Goal: Register for event/course

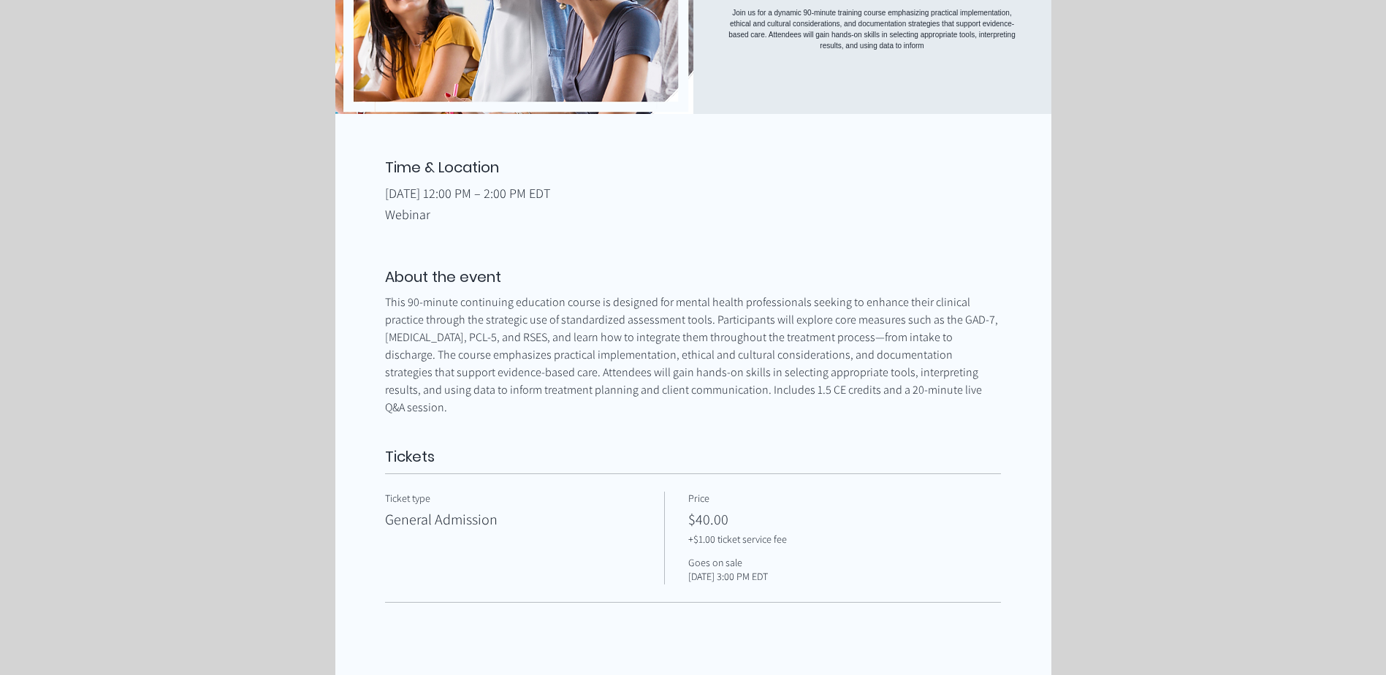
click at [583, 532] on div "Ticket type General Admission" at bounding box center [524, 538] width 279 height 92
click at [705, 520] on div "Price $40.00 +$1.00 ticket service fee Goes on sale Aug 12, 3:00 PM EDT" at bounding box center [832, 538] width 289 height 92
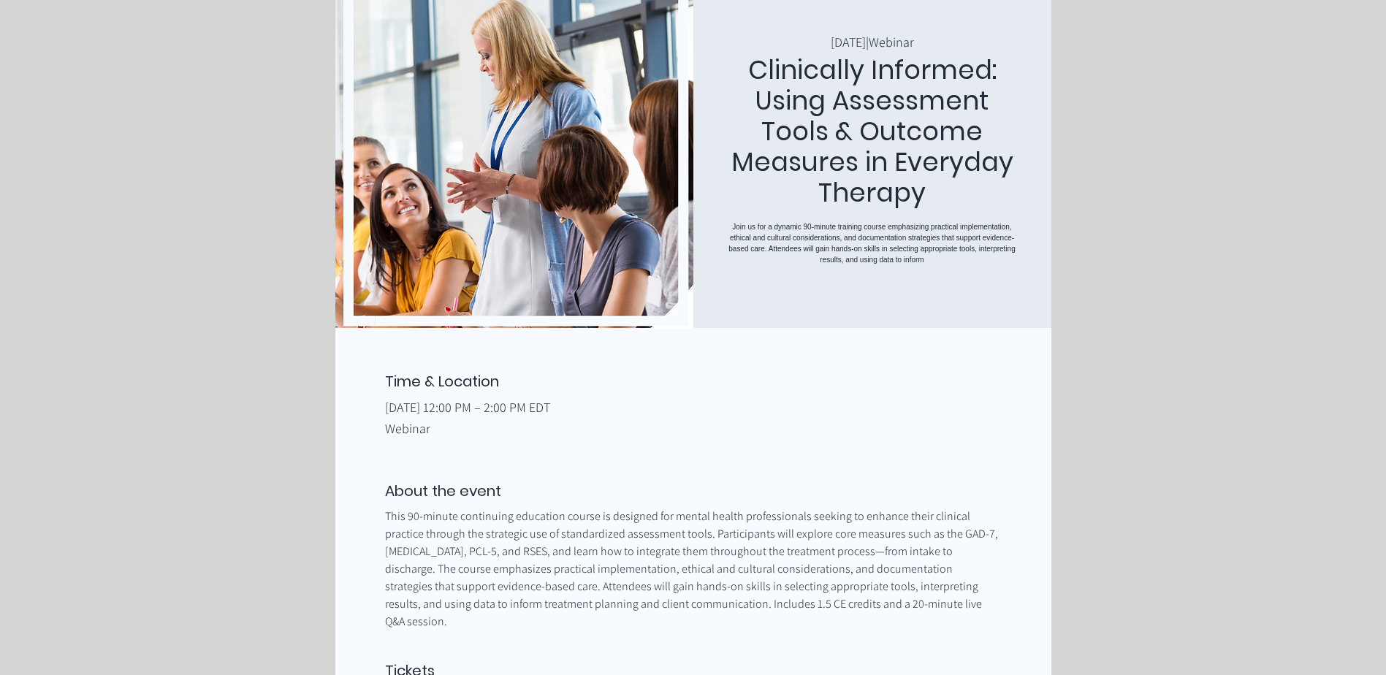
scroll to position [103, 0]
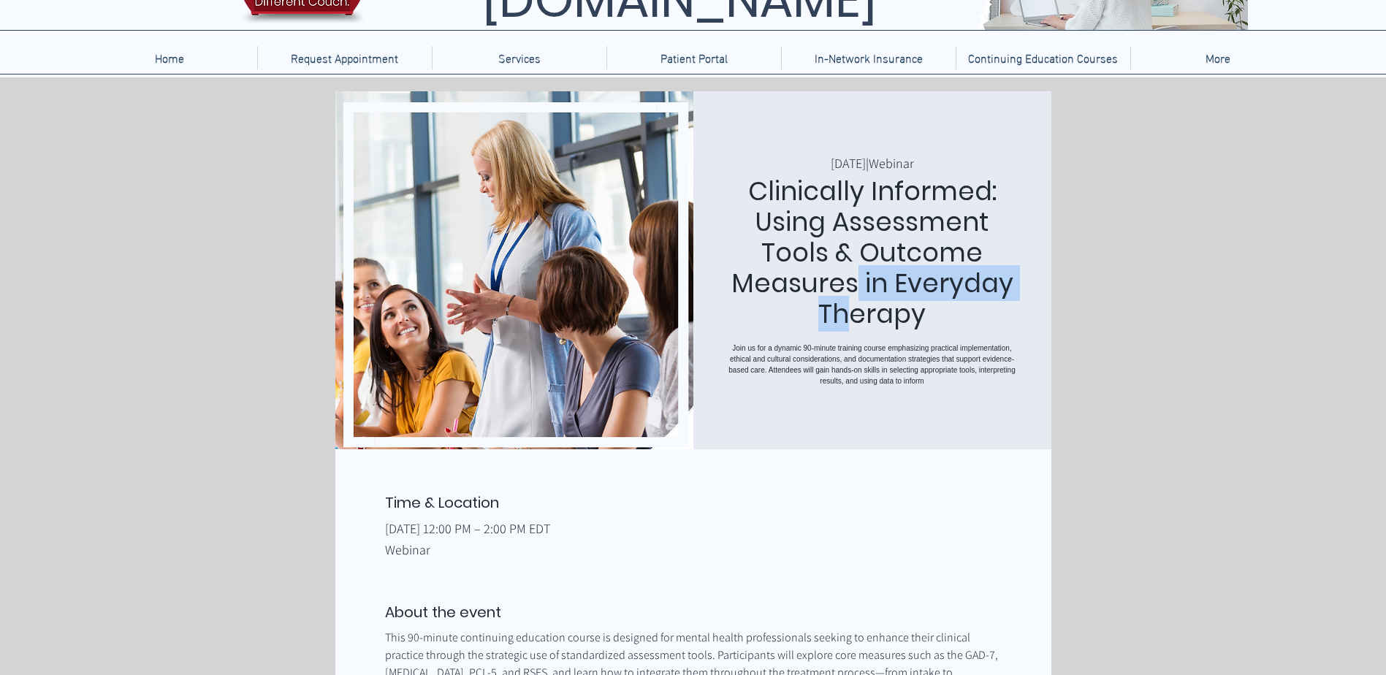
click at [854, 282] on h1 "Clinically Informed: Using Assessment Tools & Outcome Measures in Everyday Ther…" at bounding box center [873, 252] width 300 height 153
drag, startPoint x: 854, startPoint y: 282, endPoint x: 973, endPoint y: 368, distance: 146.1
click at [973, 368] on p "Join us for a dynamic 90-minute training course emphasizing practical implement…" at bounding box center [873, 365] width 300 height 44
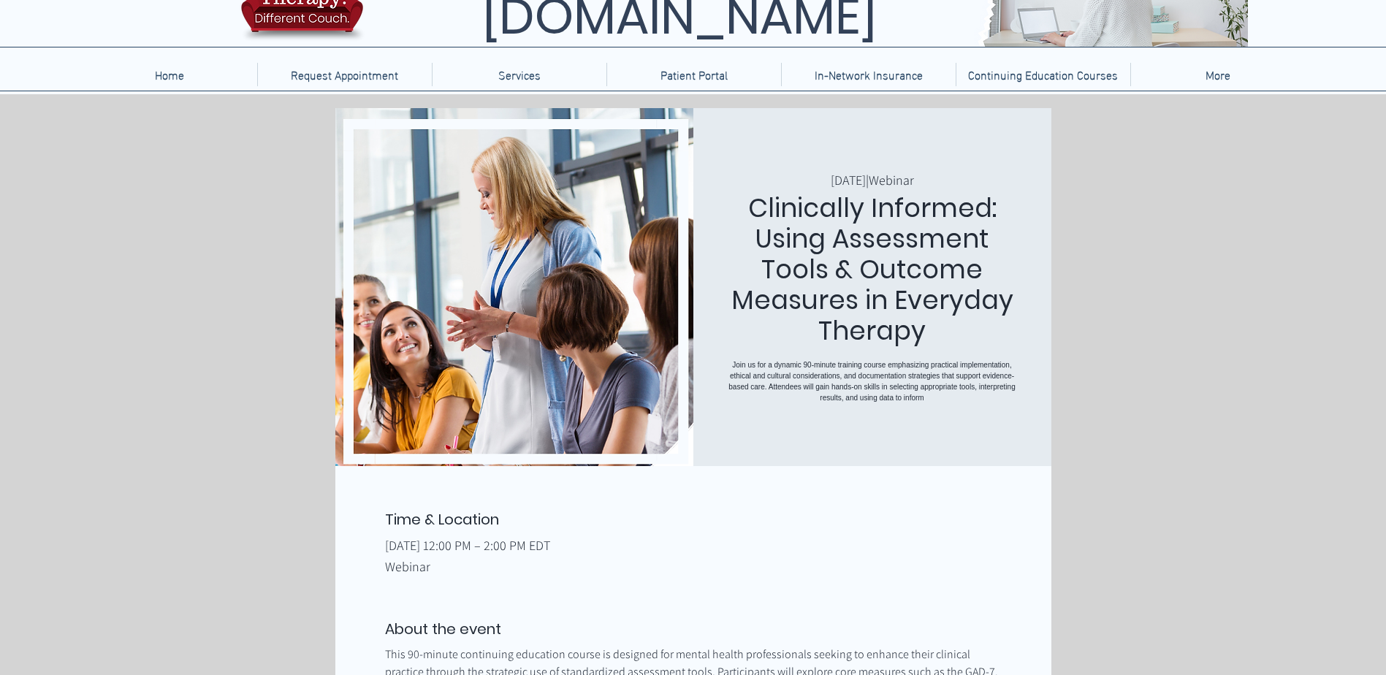
scroll to position [0, 0]
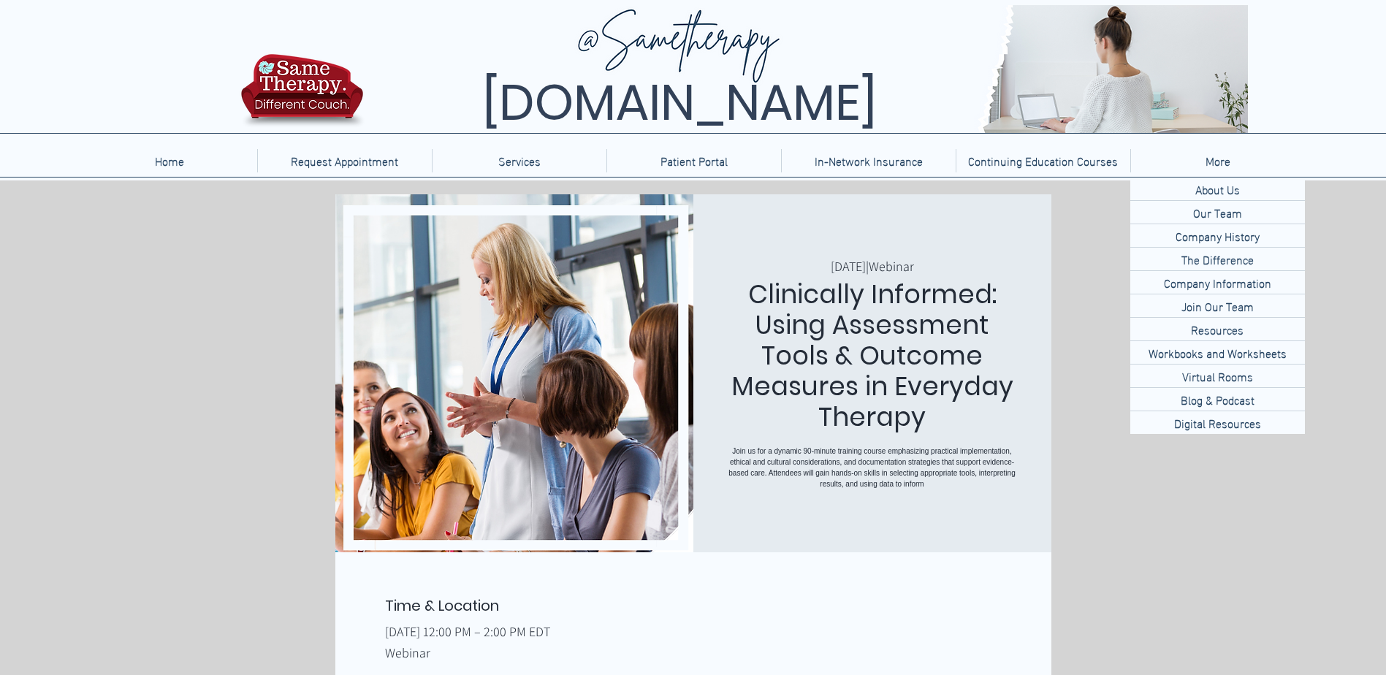
click at [1223, 156] on p "More" at bounding box center [1218, 160] width 39 height 23
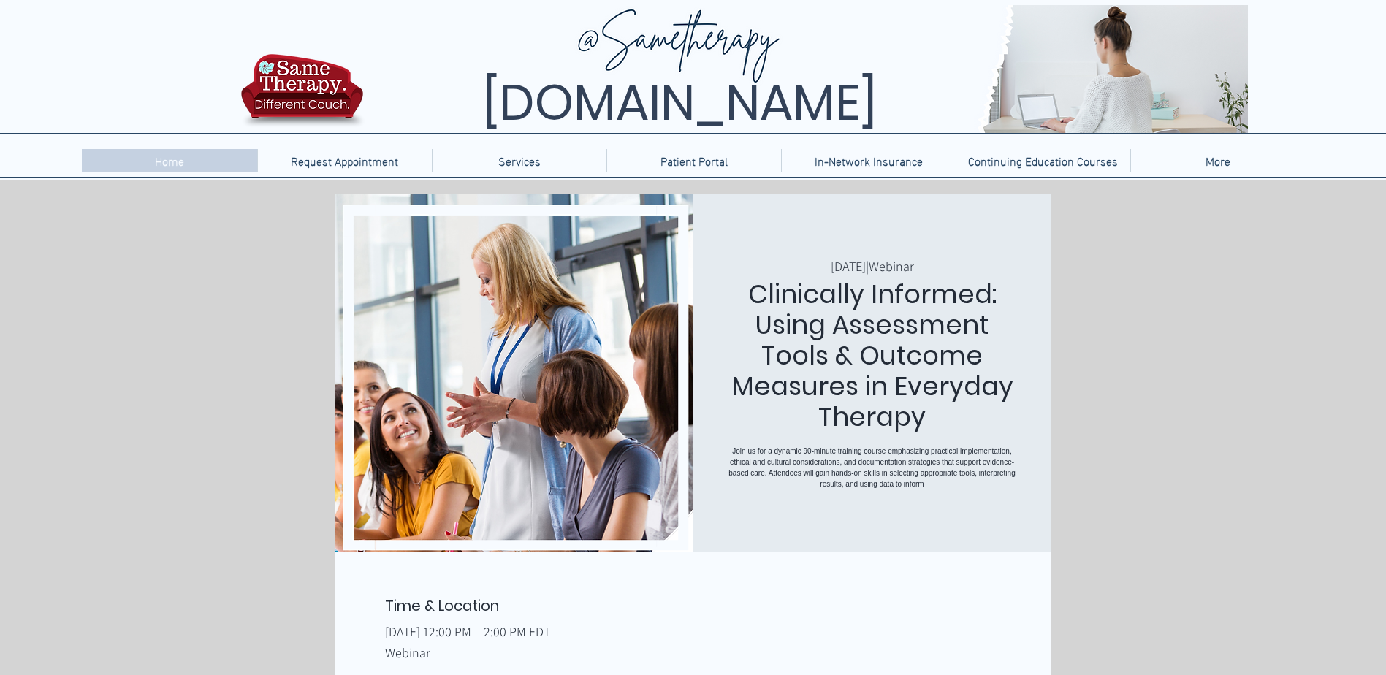
click at [166, 158] on p "Home" at bounding box center [170, 160] width 44 height 23
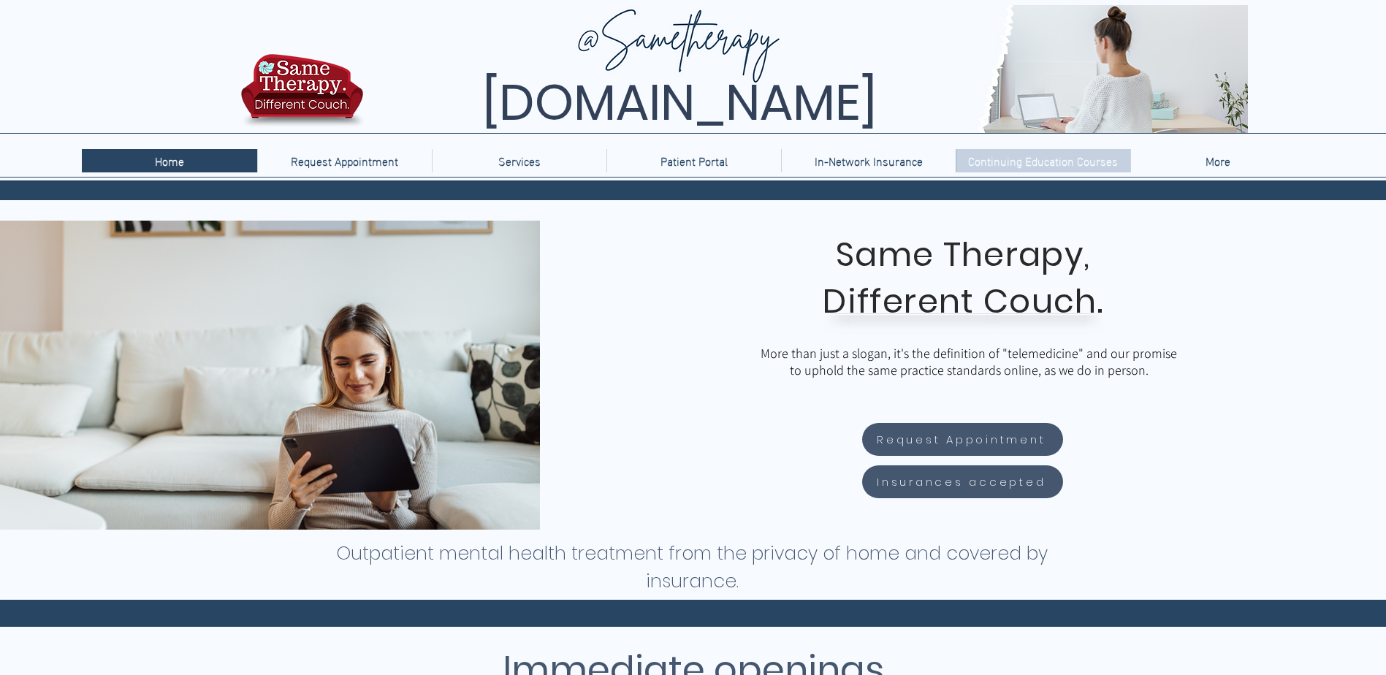
click at [1088, 164] on p "Continuing Education Courses" at bounding box center [1043, 160] width 164 height 23
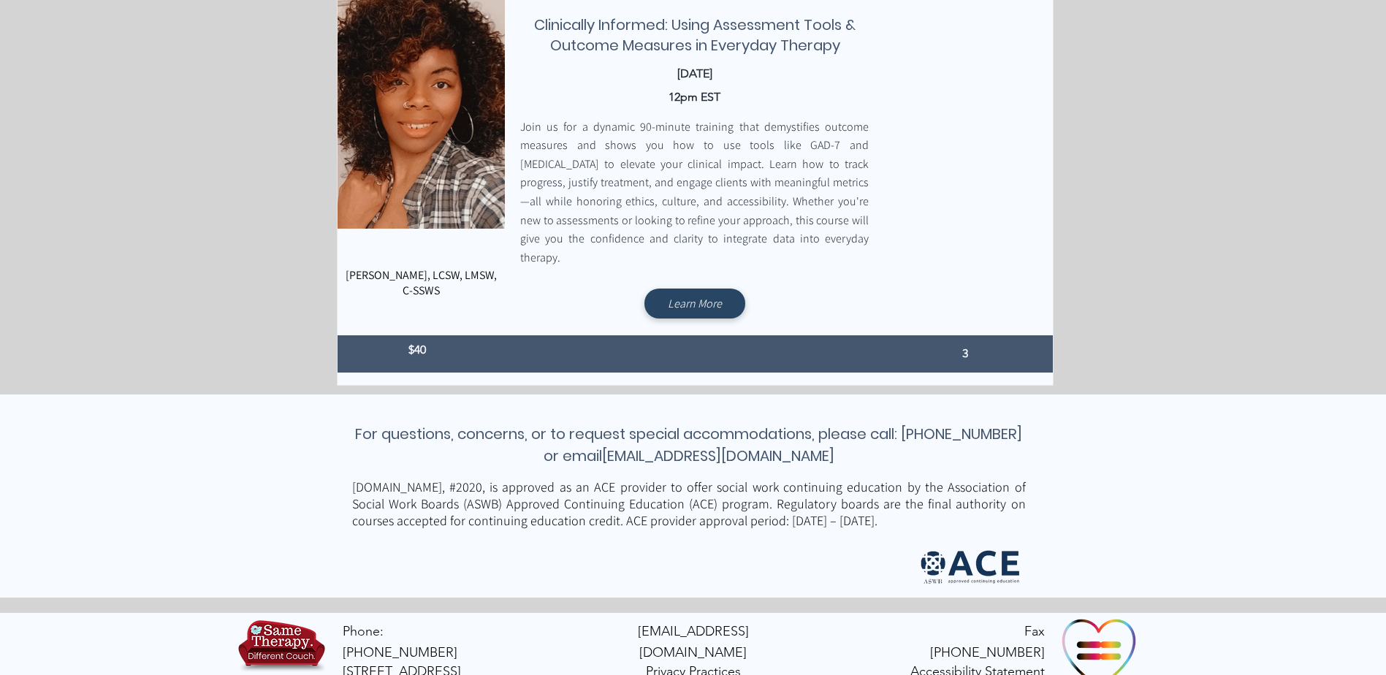
scroll to position [989, 0]
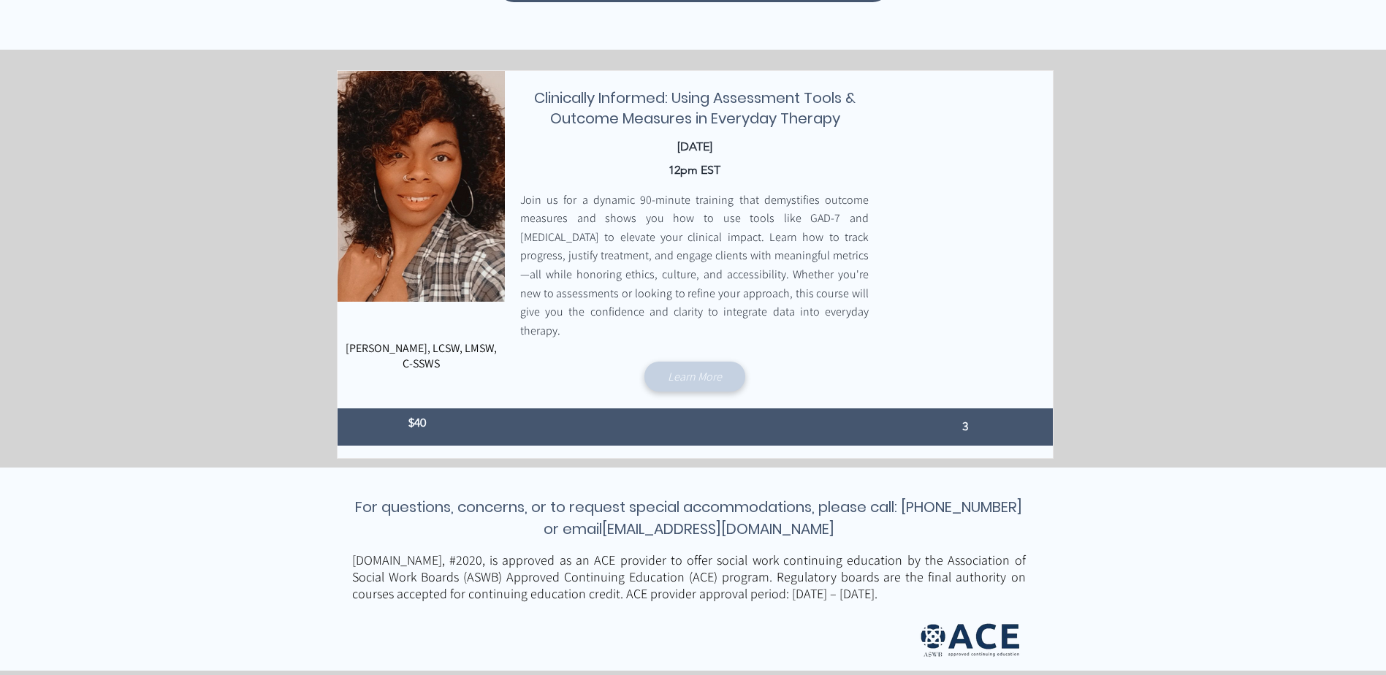
click at [707, 369] on span "Learn More" at bounding box center [695, 376] width 54 height 15
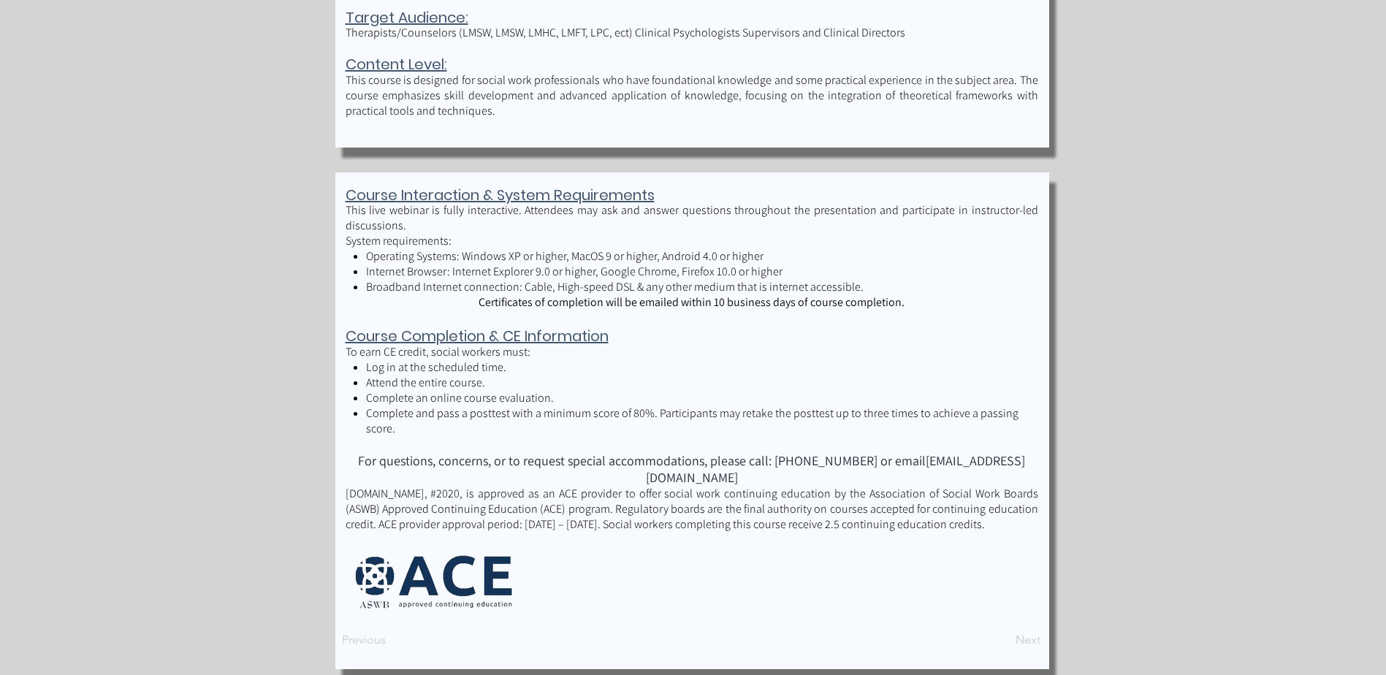
scroll to position [1587, 0]
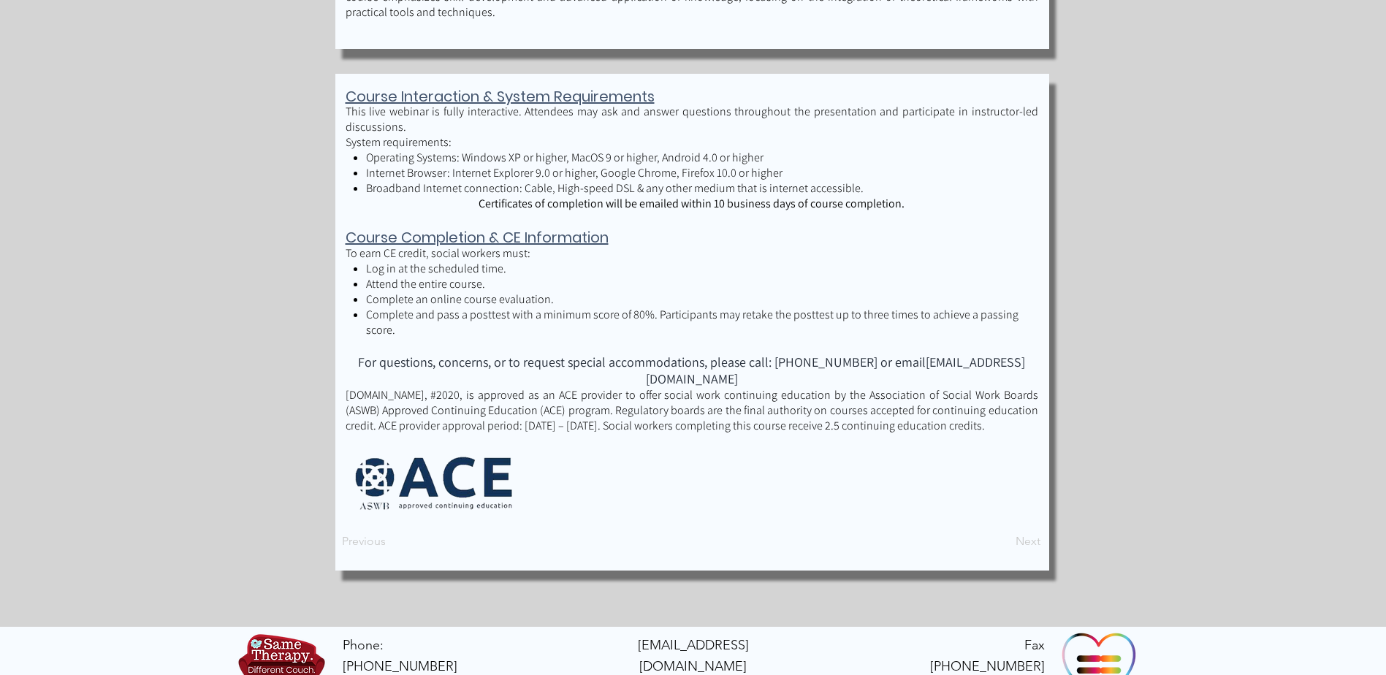
click at [514, 389] on p "TelebehavioralHealth.US, #2020, is approved as an ACE provider to offer social …" at bounding box center [692, 410] width 693 height 46
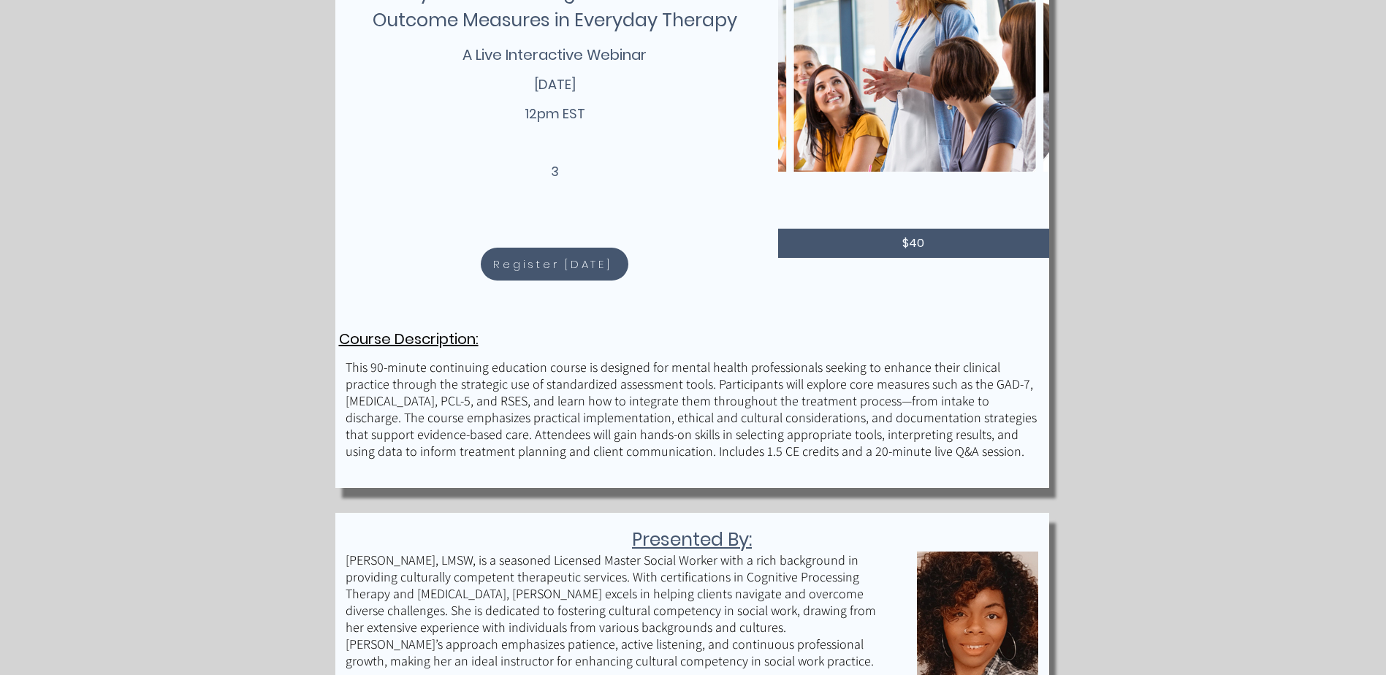
scroll to position [126, 0]
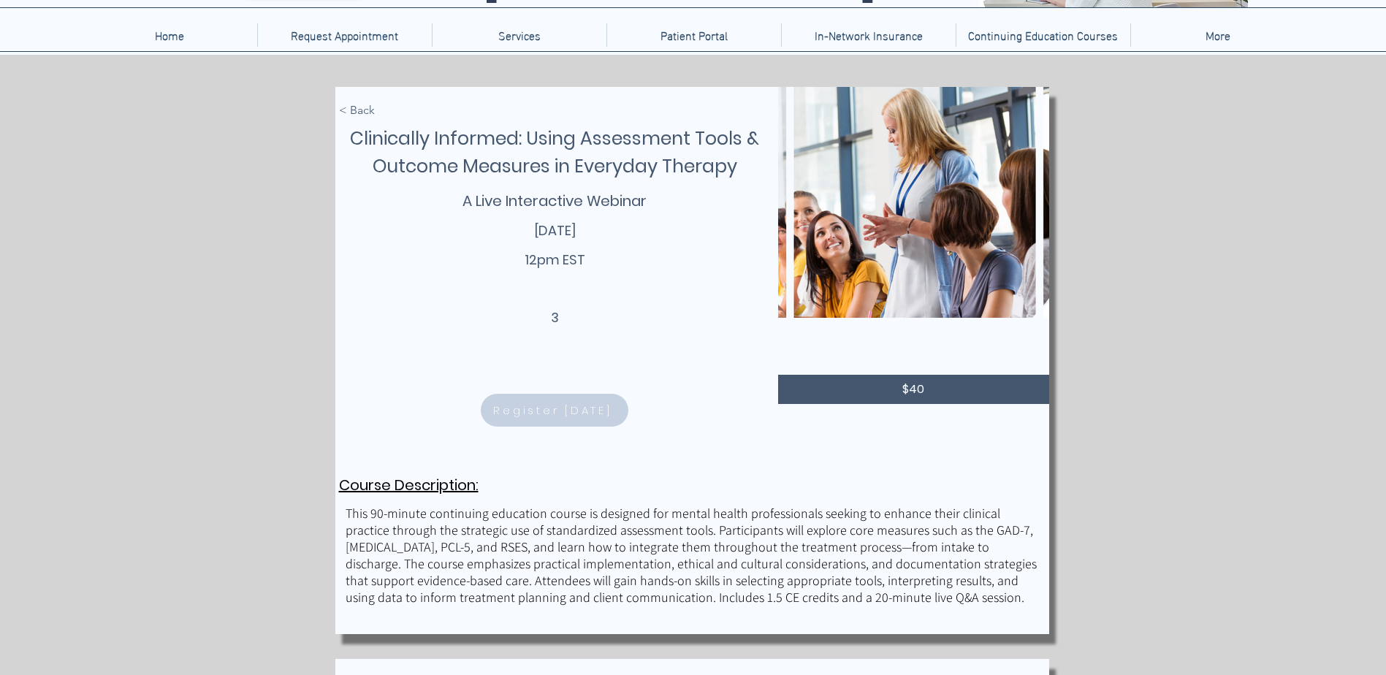
click at [557, 415] on span "Register [DATE]" at bounding box center [552, 410] width 118 height 17
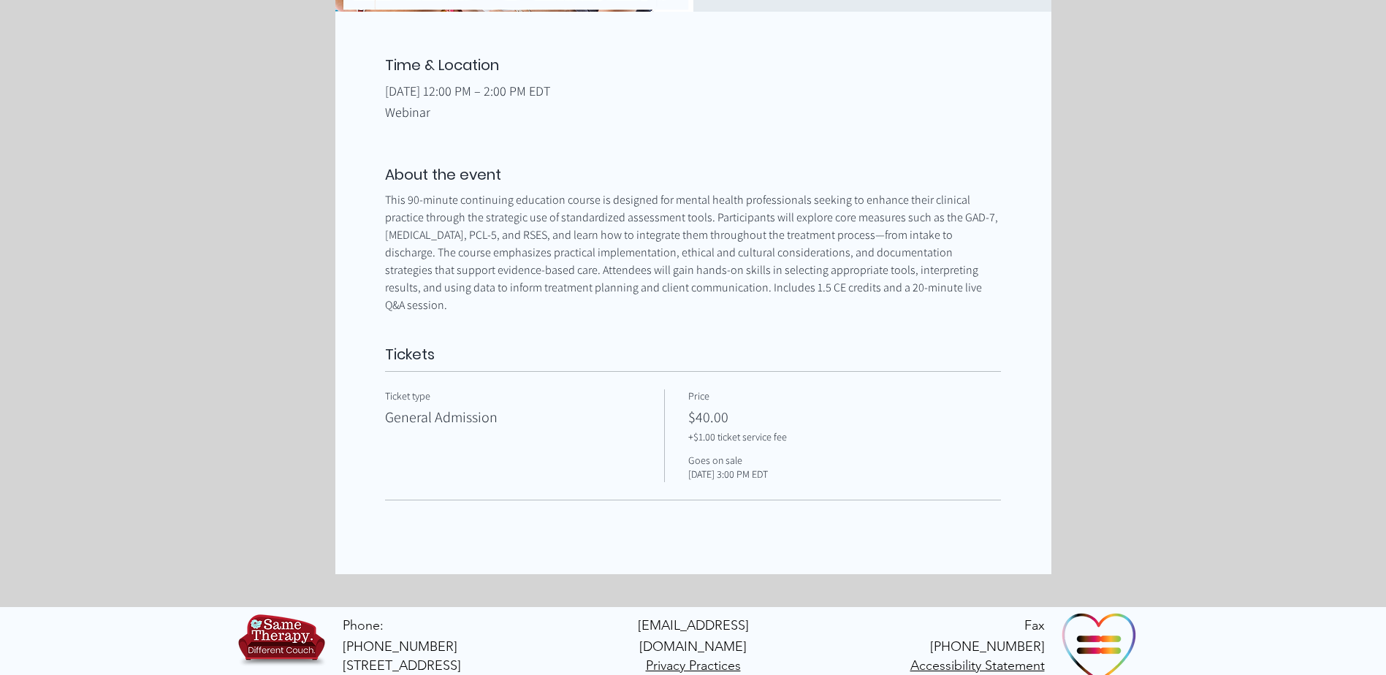
scroll to position [542, 0]
click at [718, 512] on div "Time & Location Sep 19, 2025, 12:00 PM – 2:00 PM EDT Webinar About the event Th…" at bounding box center [693, 314] width 716 height 519
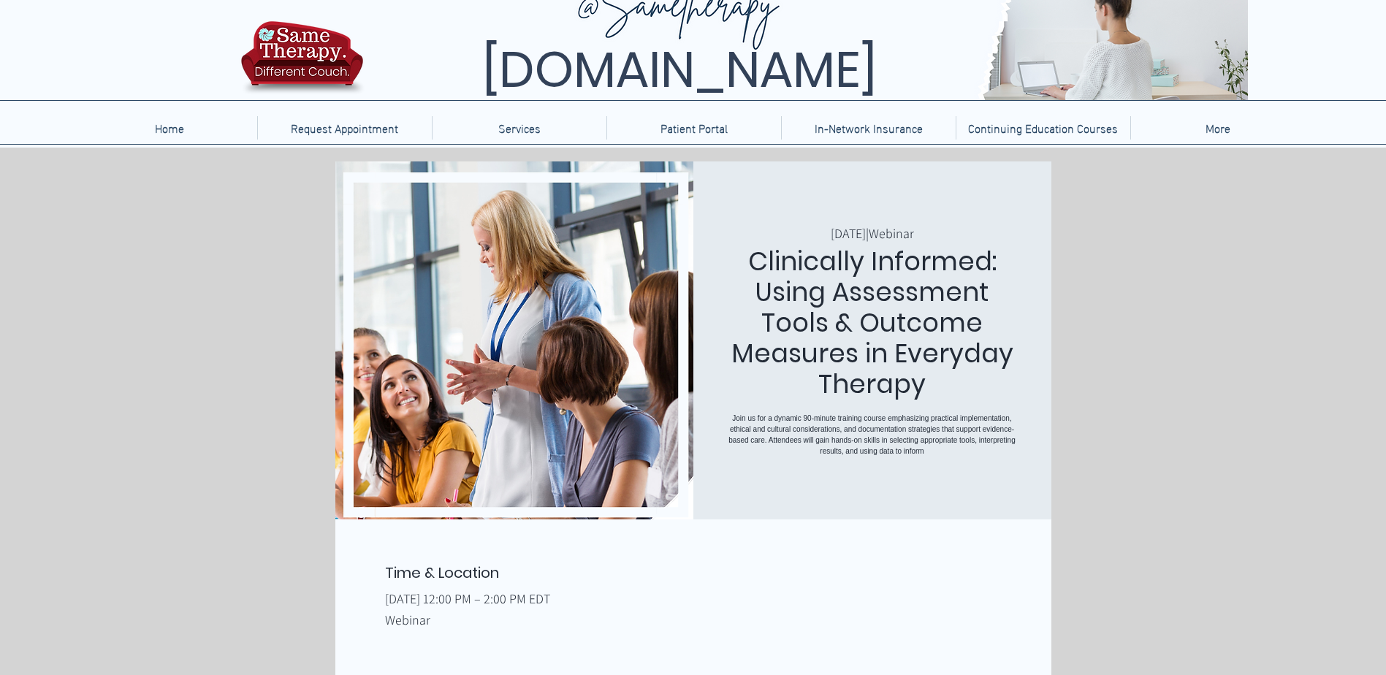
scroll to position [30, 0]
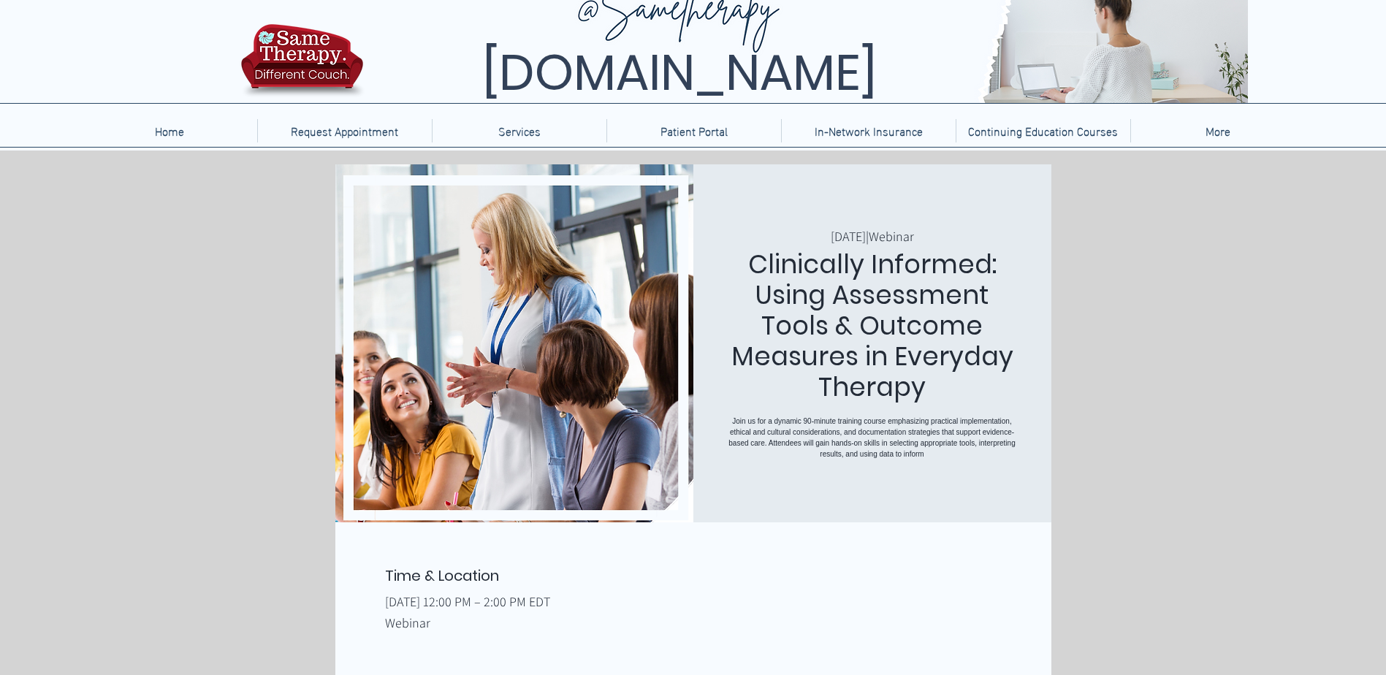
click at [769, 547] on div "Clinically Informed: Using Assessment Tools & Outcome Measures in Everyday Ther…" at bounding box center [693, 624] width 716 height 921
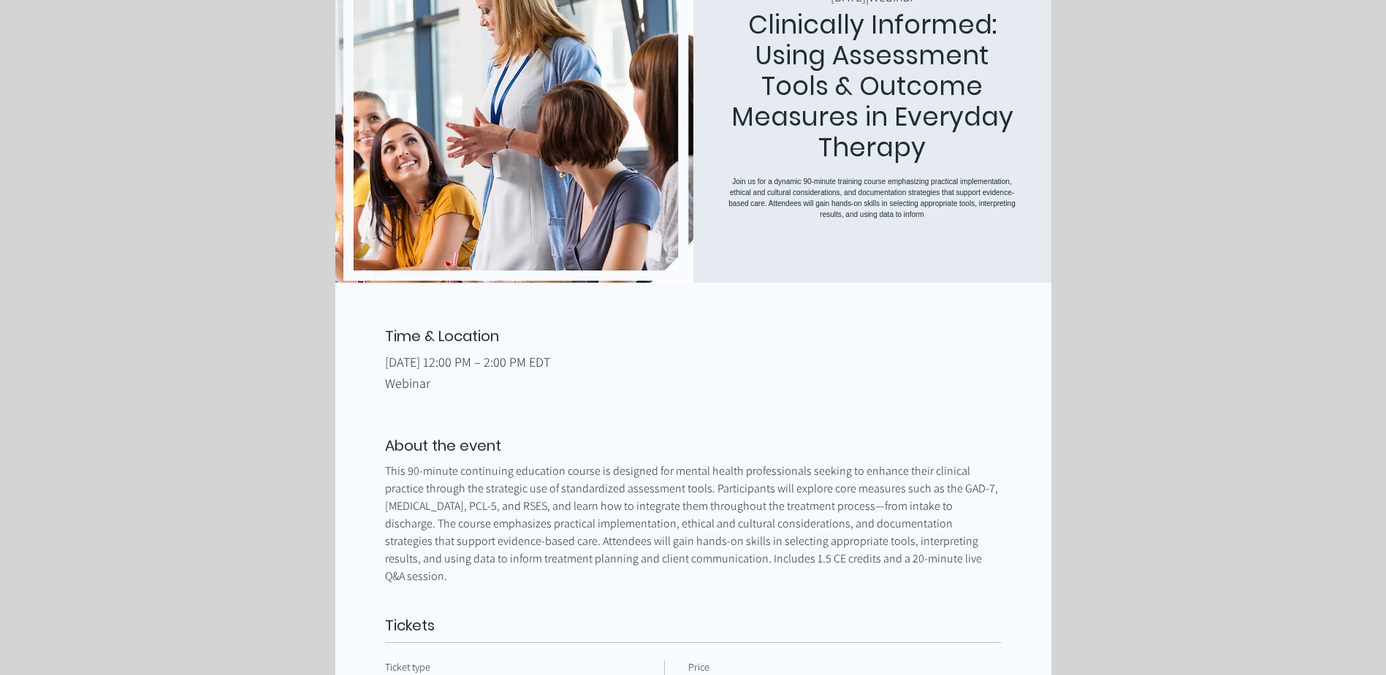
scroll to position [322, 0]
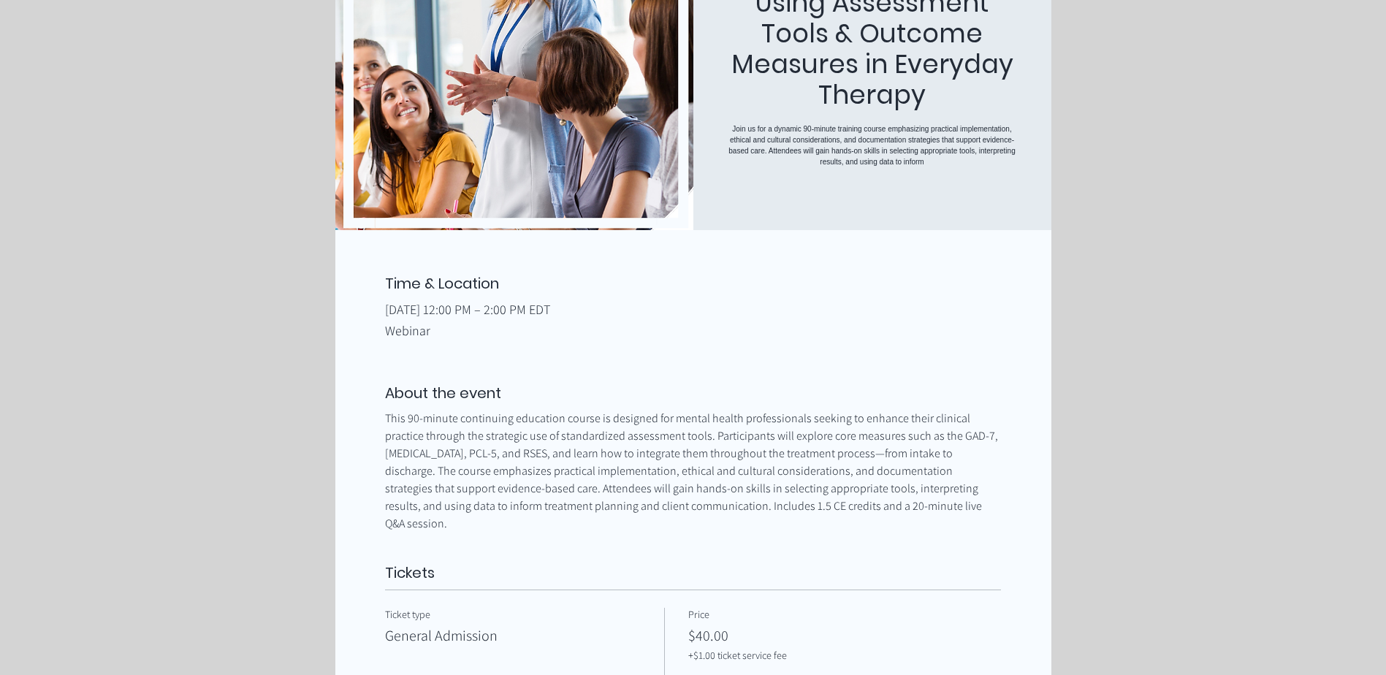
click at [400, 336] on p "Webinar" at bounding box center [693, 331] width 616 height 18
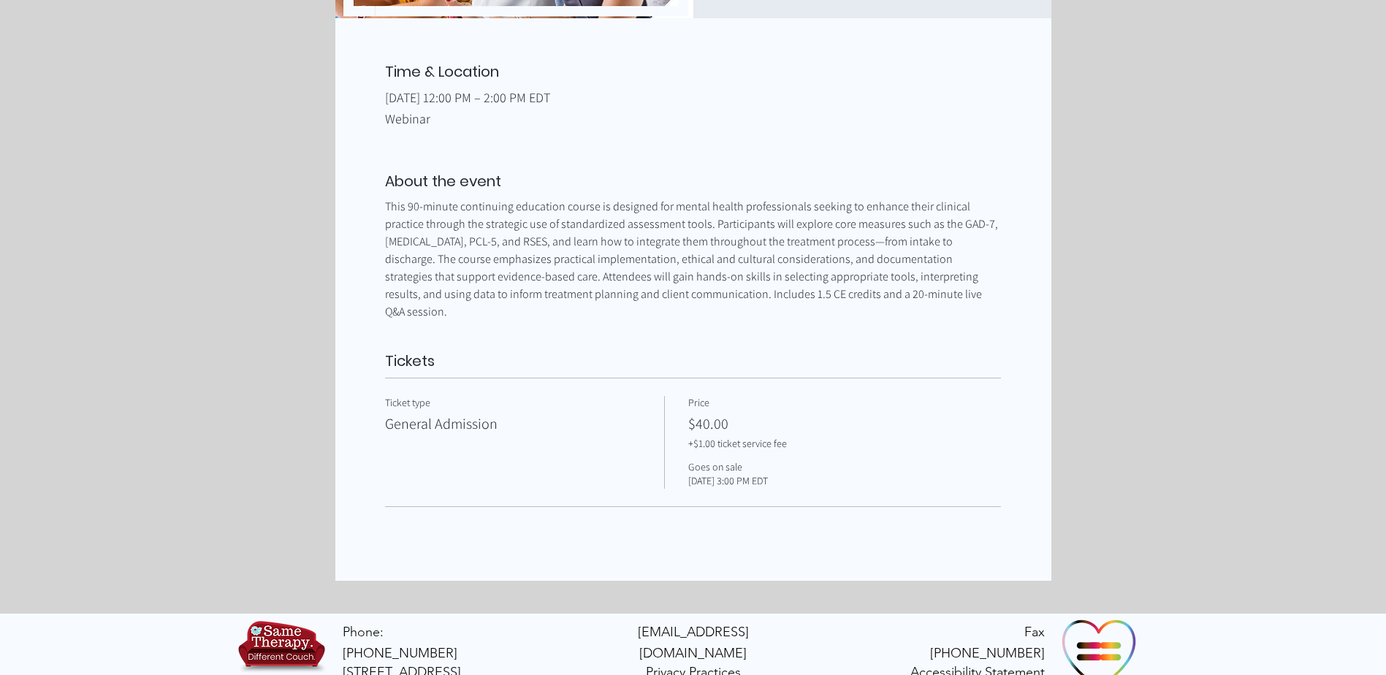
scroll to position [542, 0]
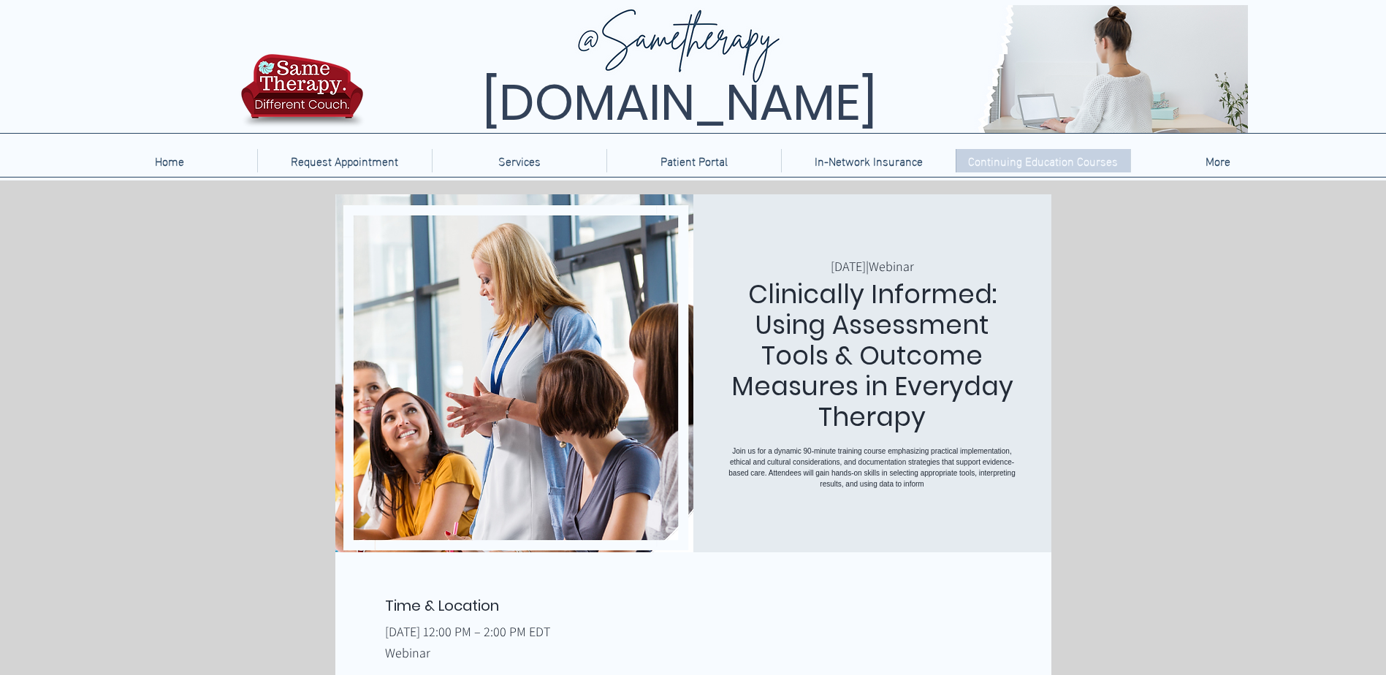
click at [988, 168] on p "Continuing Education Courses" at bounding box center [1043, 160] width 164 height 23
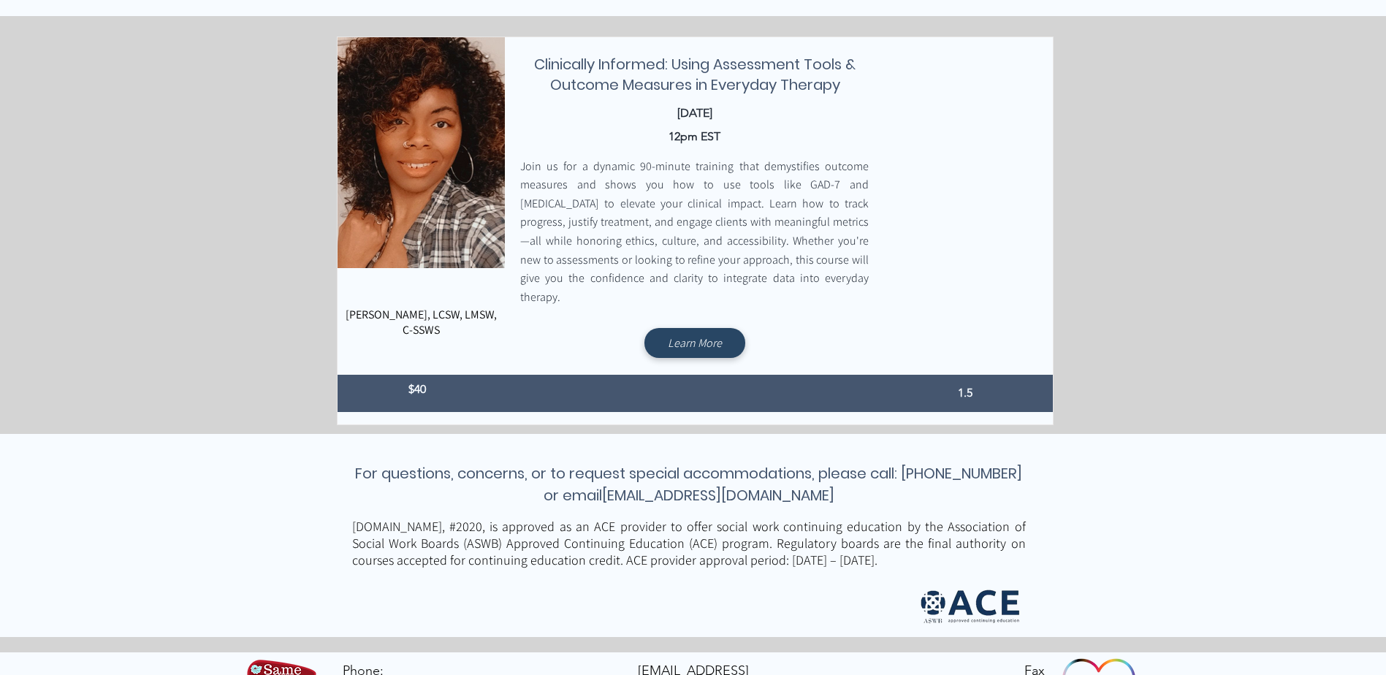
scroll to position [1023, 0]
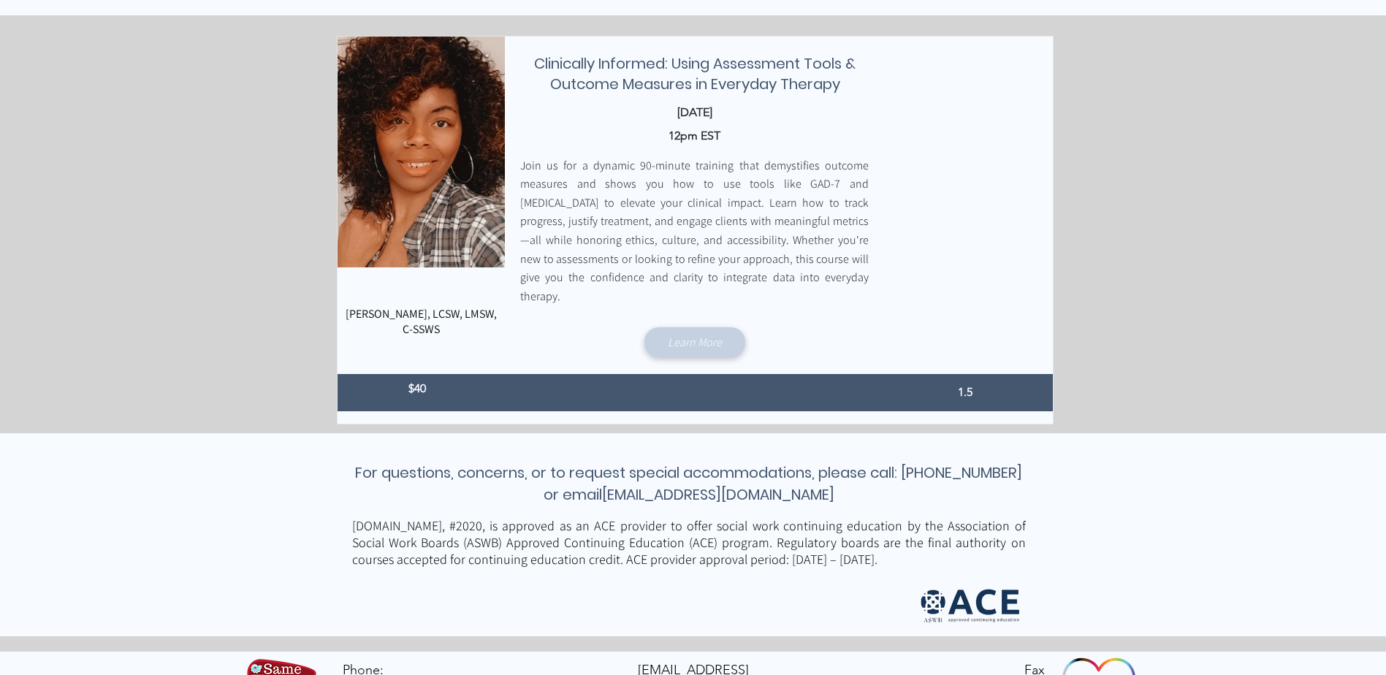
click at [688, 335] on span "Learn More" at bounding box center [695, 342] width 54 height 15
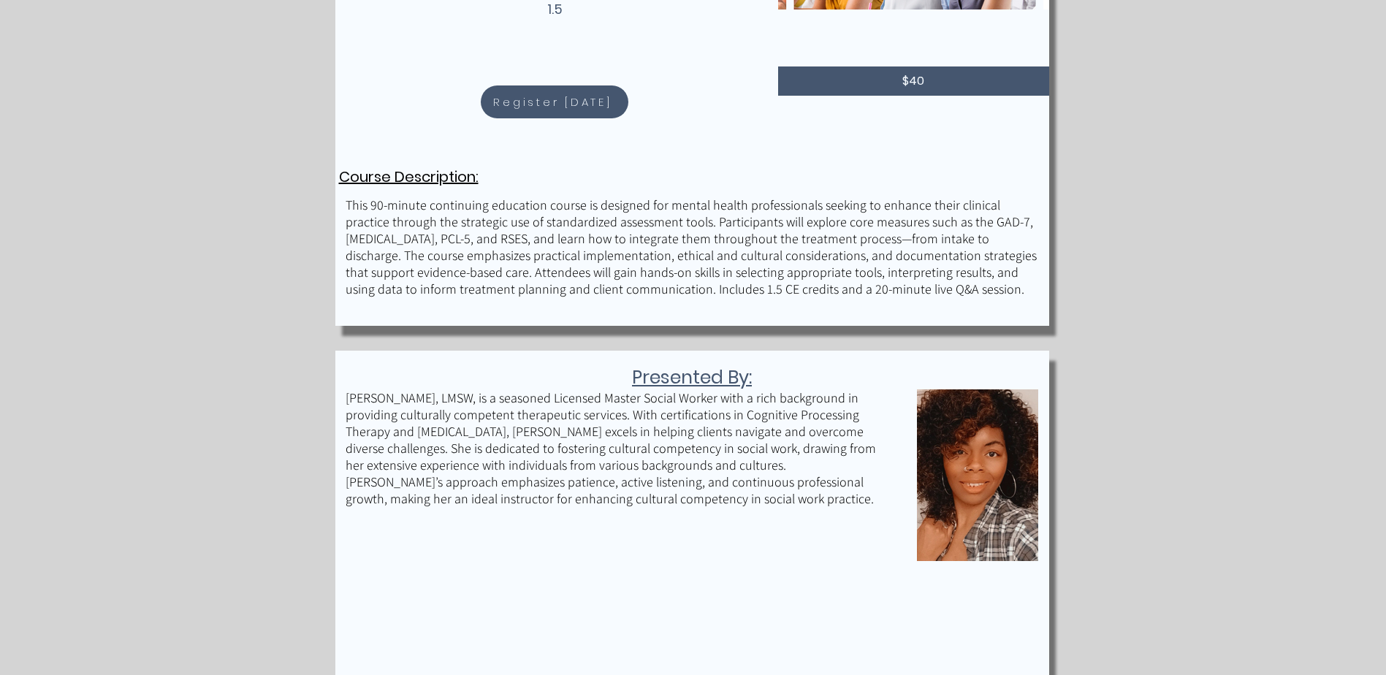
scroll to position [439, 0]
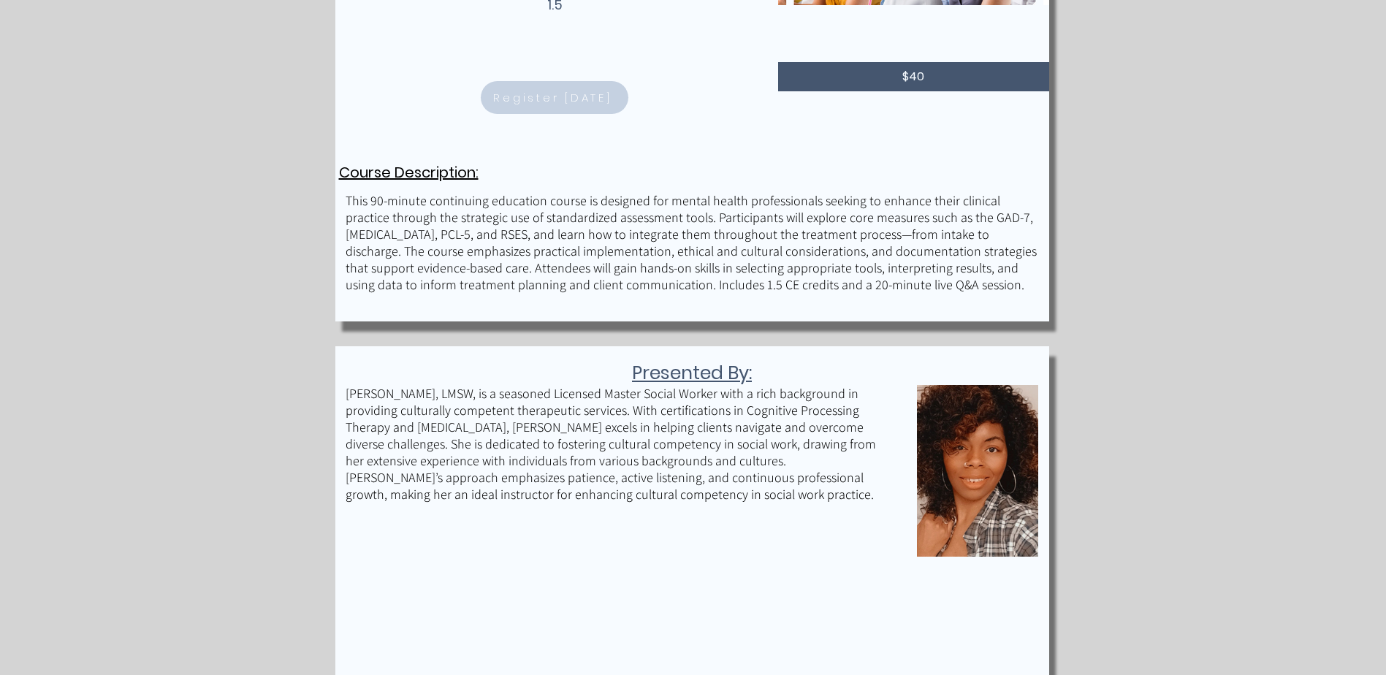
click at [580, 105] on span "Register [DATE]" at bounding box center [552, 97] width 118 height 17
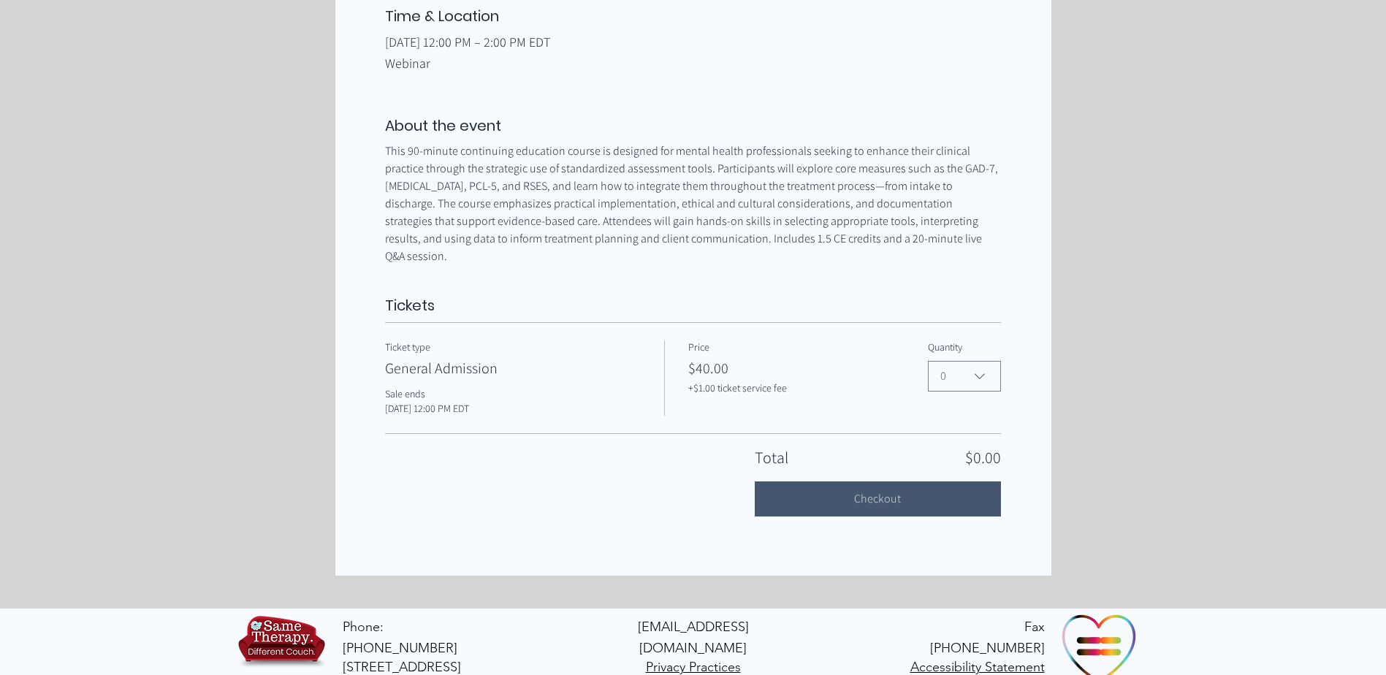
scroll to position [593, 0]
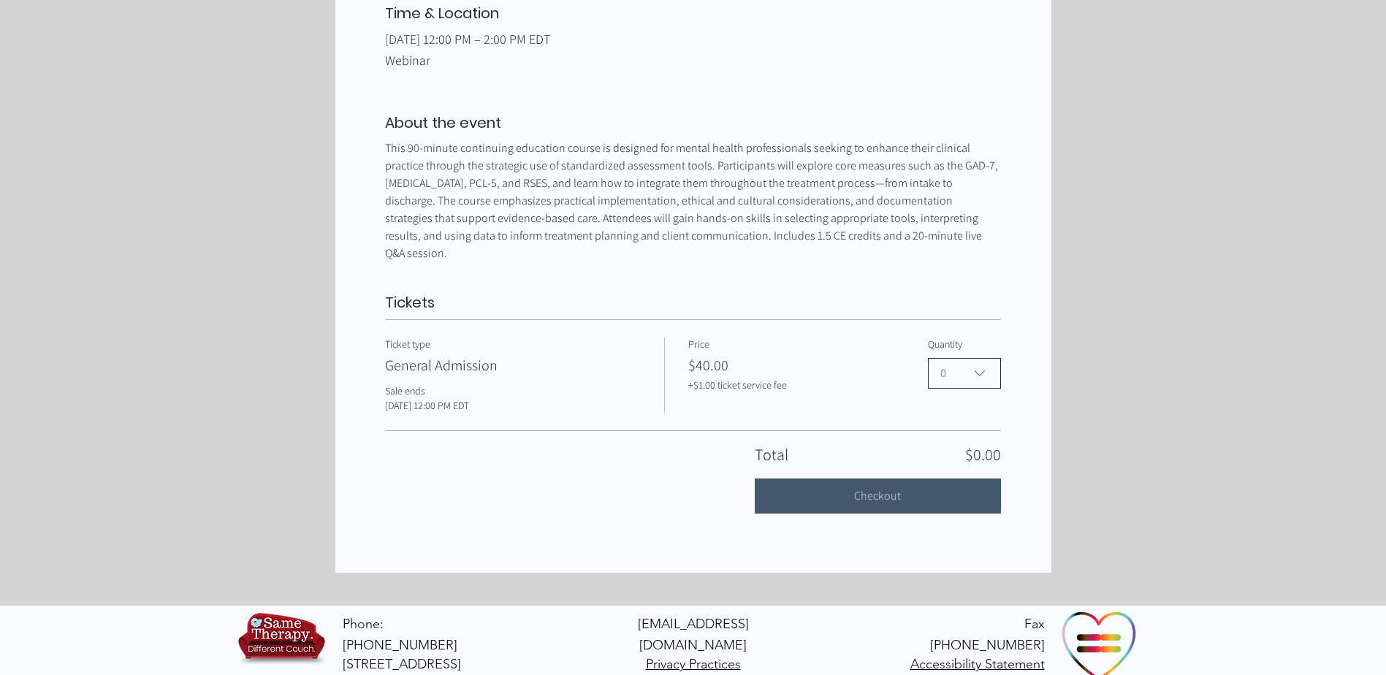
click at [979, 365] on icon "Clinically Informed: Using Assessment Tools & Outcome Measures in Everyday Ther…" at bounding box center [980, 374] width 18 height 18
click at [956, 433] on span "1" at bounding box center [965, 442] width 54 height 18
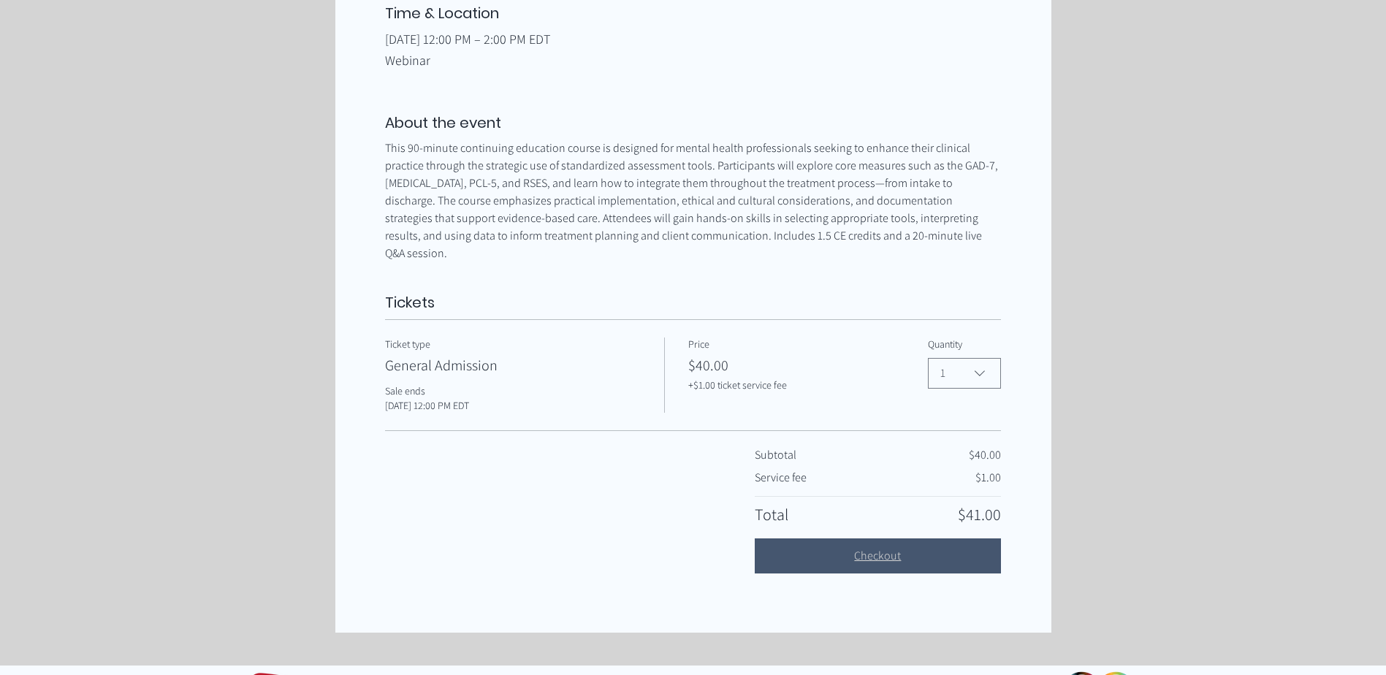
click at [830, 542] on button "Checkout" at bounding box center [878, 556] width 246 height 35
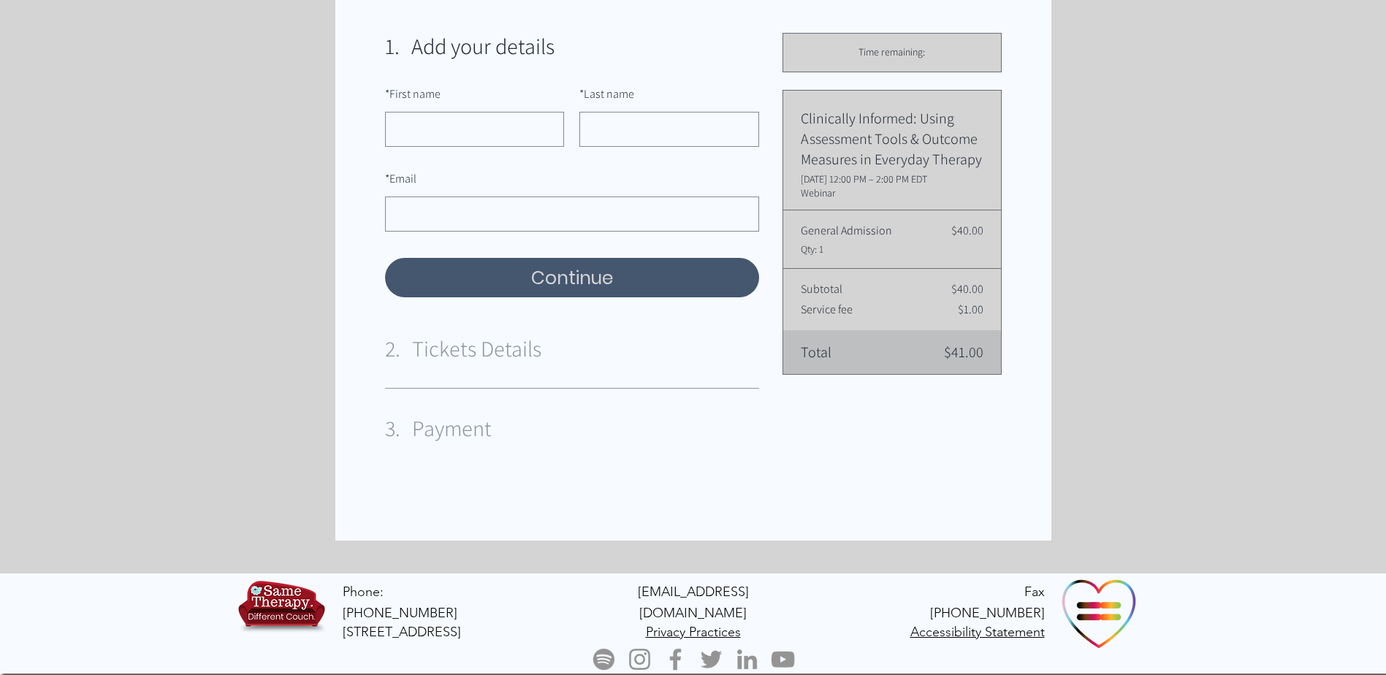
scroll to position [213, 0]
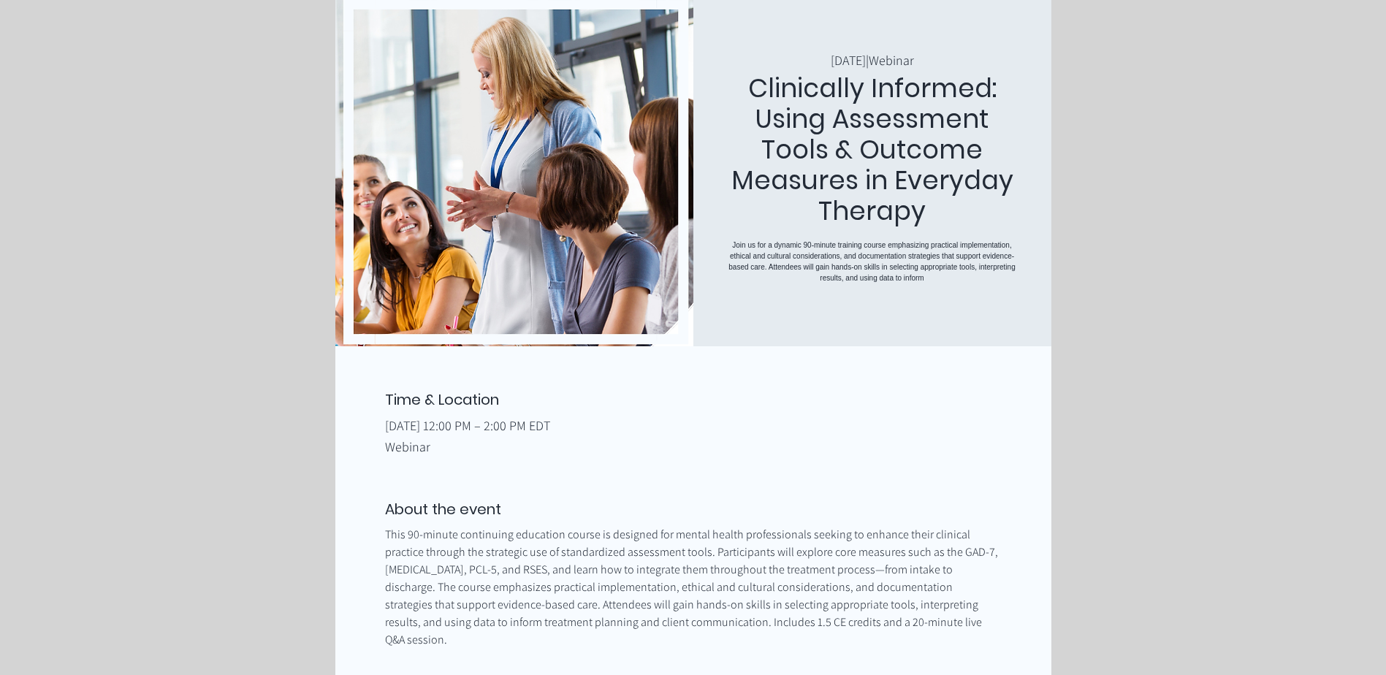
scroll to position [140, 0]
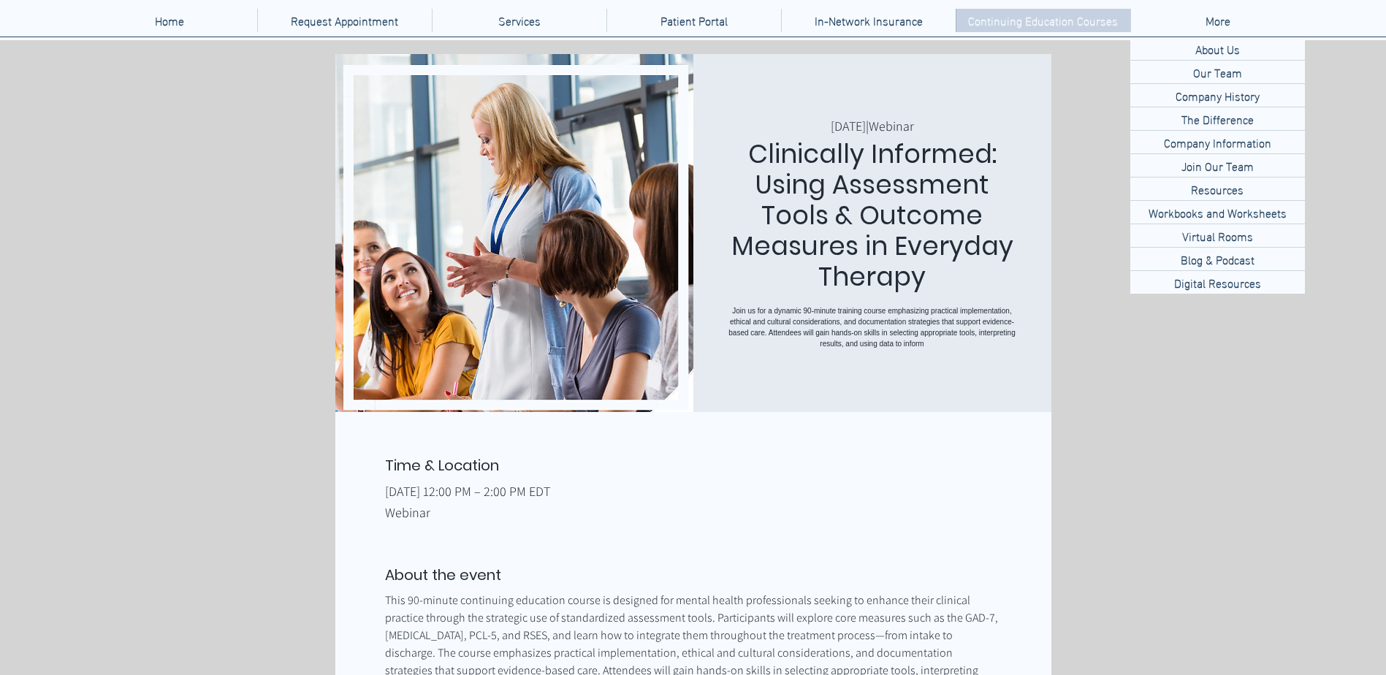
click at [1106, 13] on p "Continuing Education Courses" at bounding box center [1043, 20] width 164 height 23
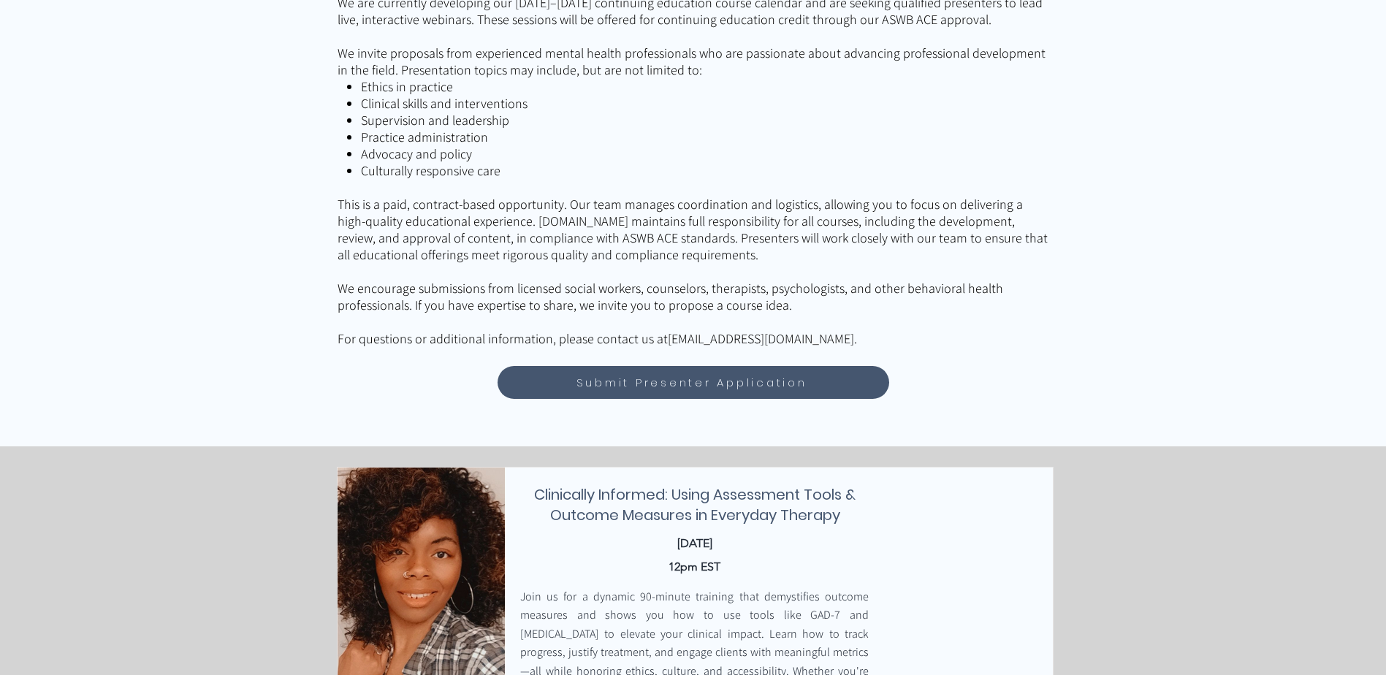
scroll to position [804, 0]
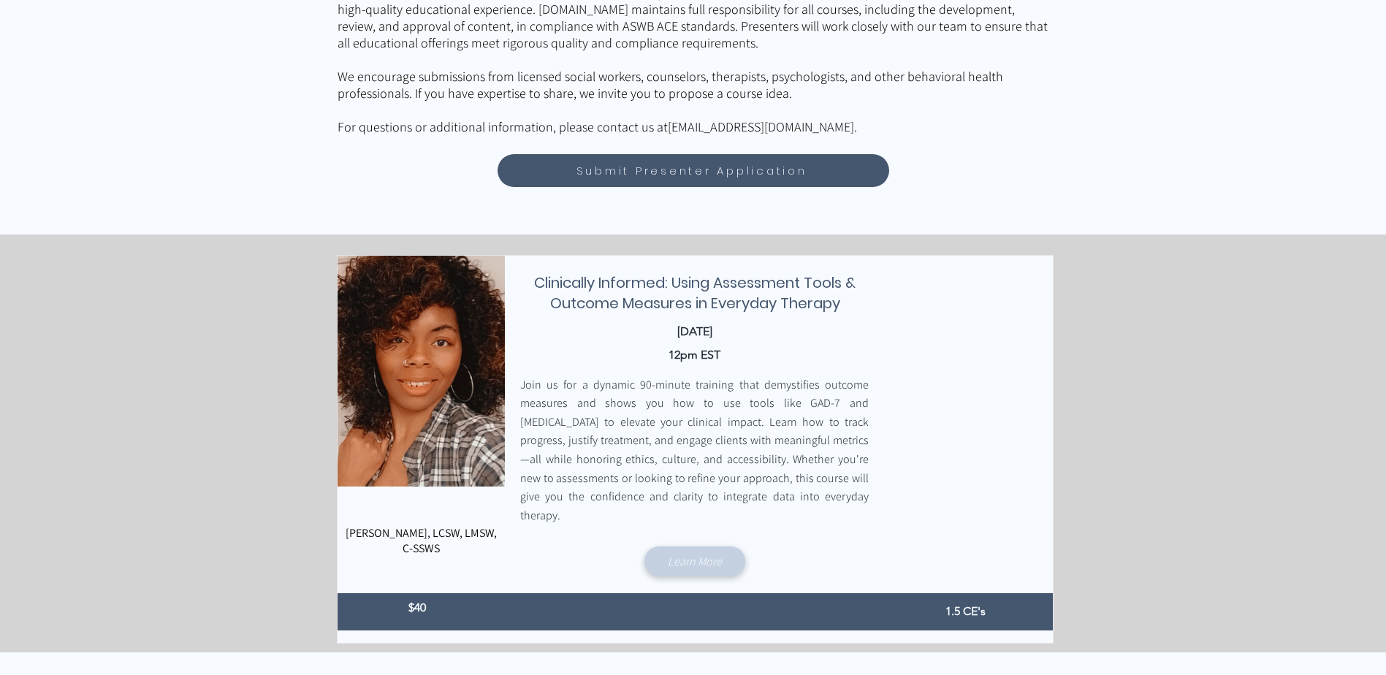
click at [713, 554] on span "Learn More" at bounding box center [695, 561] width 54 height 15
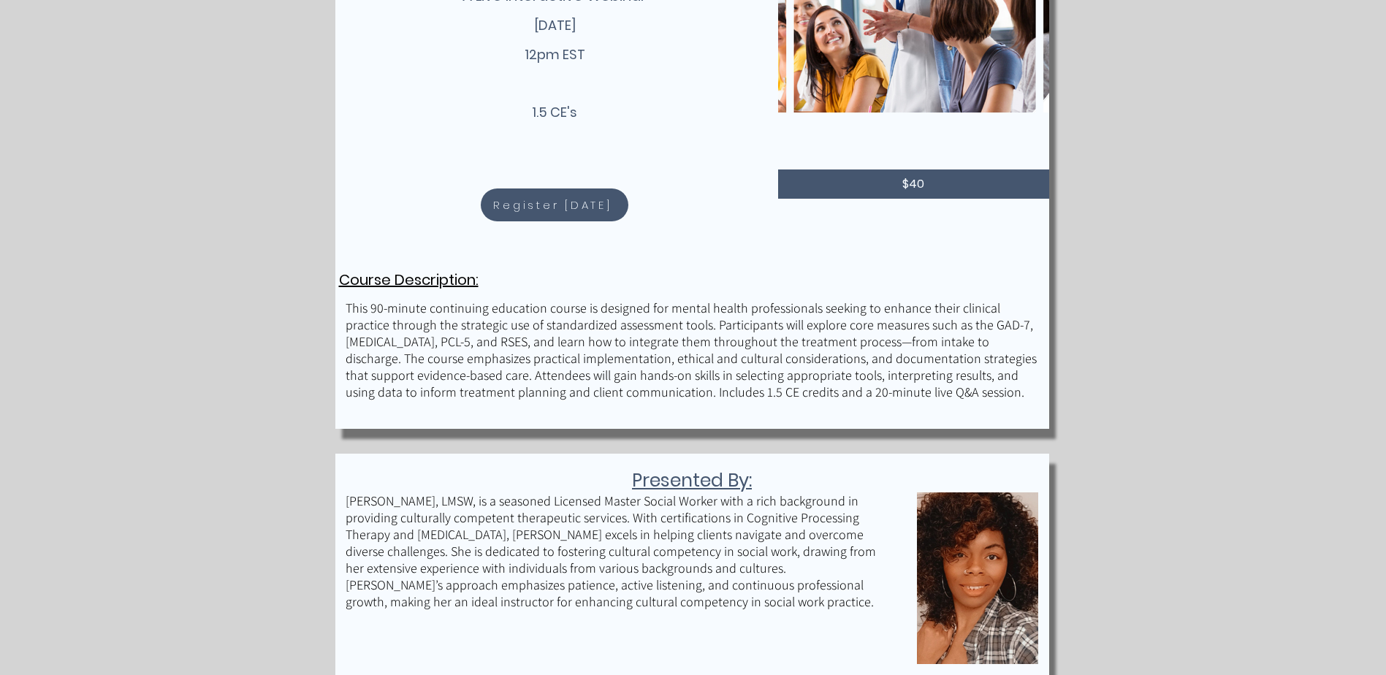
scroll to position [365, 0]
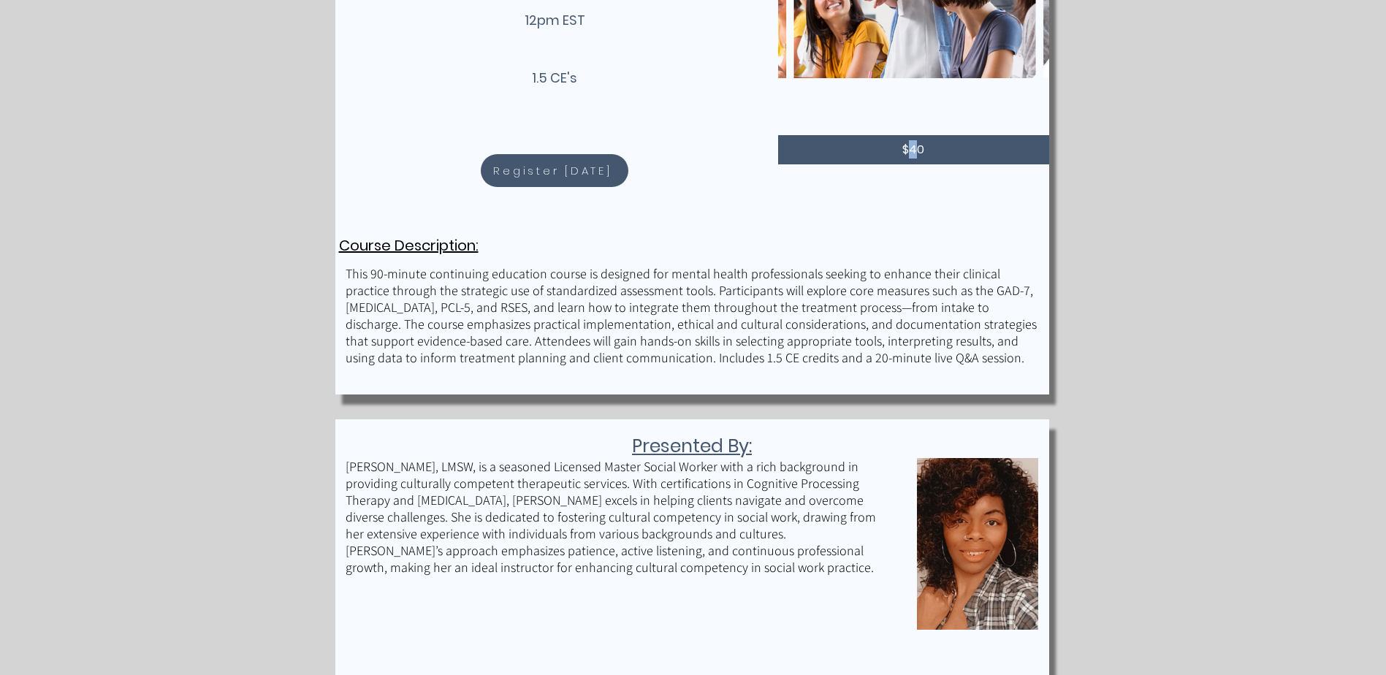
click at [914, 156] on span "$40" at bounding box center [914, 149] width 22 height 17
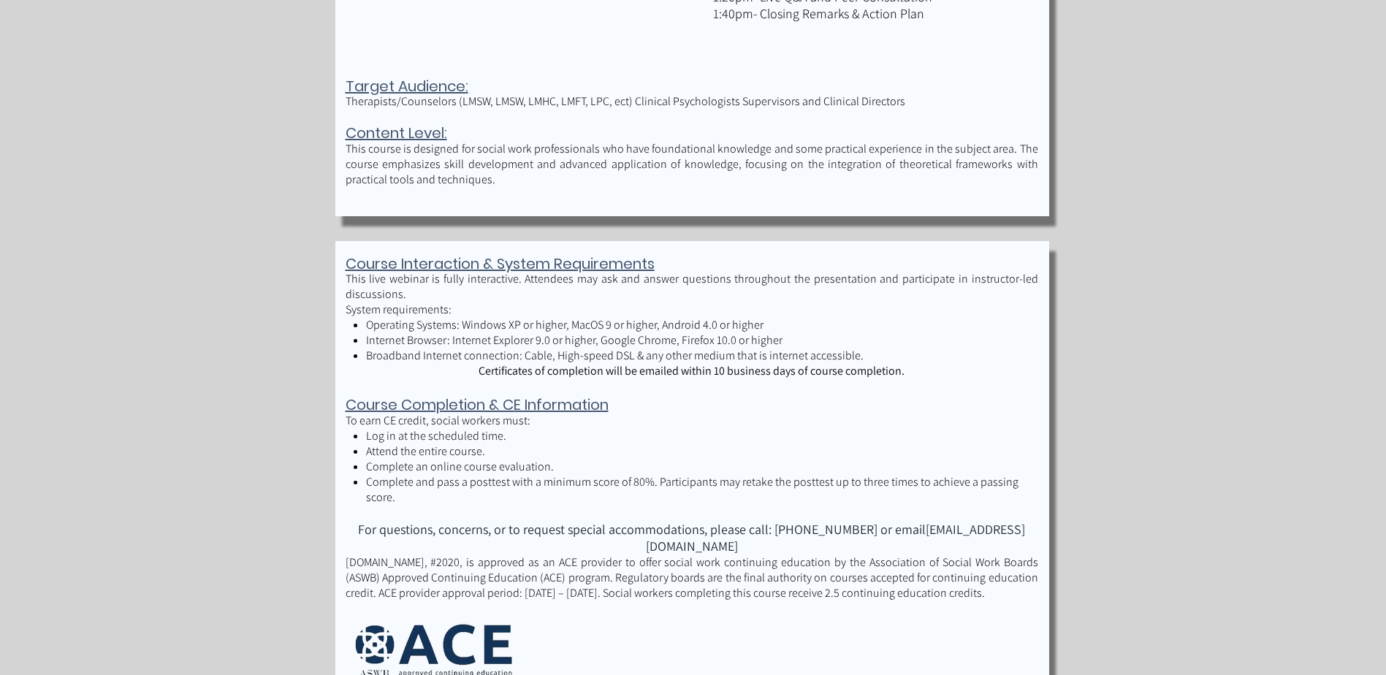
scroll to position [1587, 0]
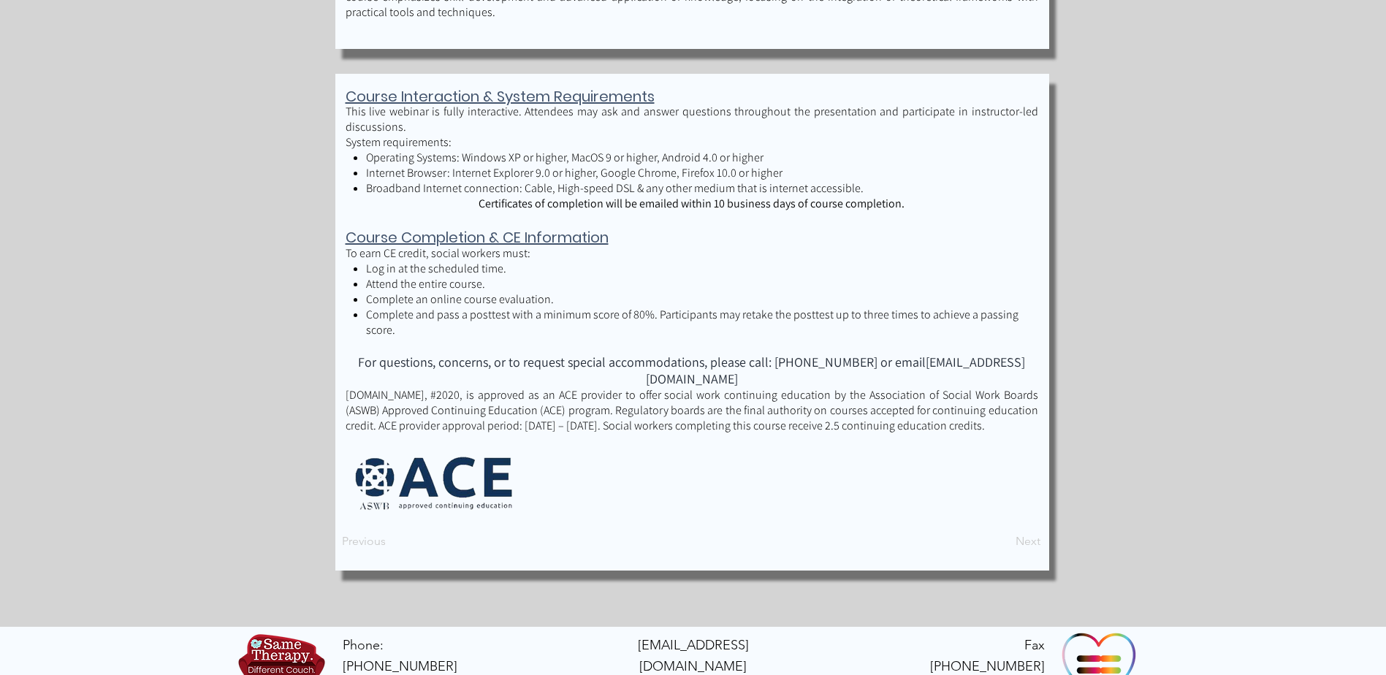
drag, startPoint x: 1007, startPoint y: 399, endPoint x: 348, endPoint y: 369, distance: 659.9
click at [348, 387] on p "TelebehavioralHealth.US, #2020, is approved as an ACE provider to offer social …" at bounding box center [692, 410] width 693 height 46
drag, startPoint x: 348, startPoint y: 369, endPoint x: 395, endPoint y: 374, distance: 47.1
copy p "TelebehavioralHealth.US, #2020, is approved as an ACE provider to offer social …"
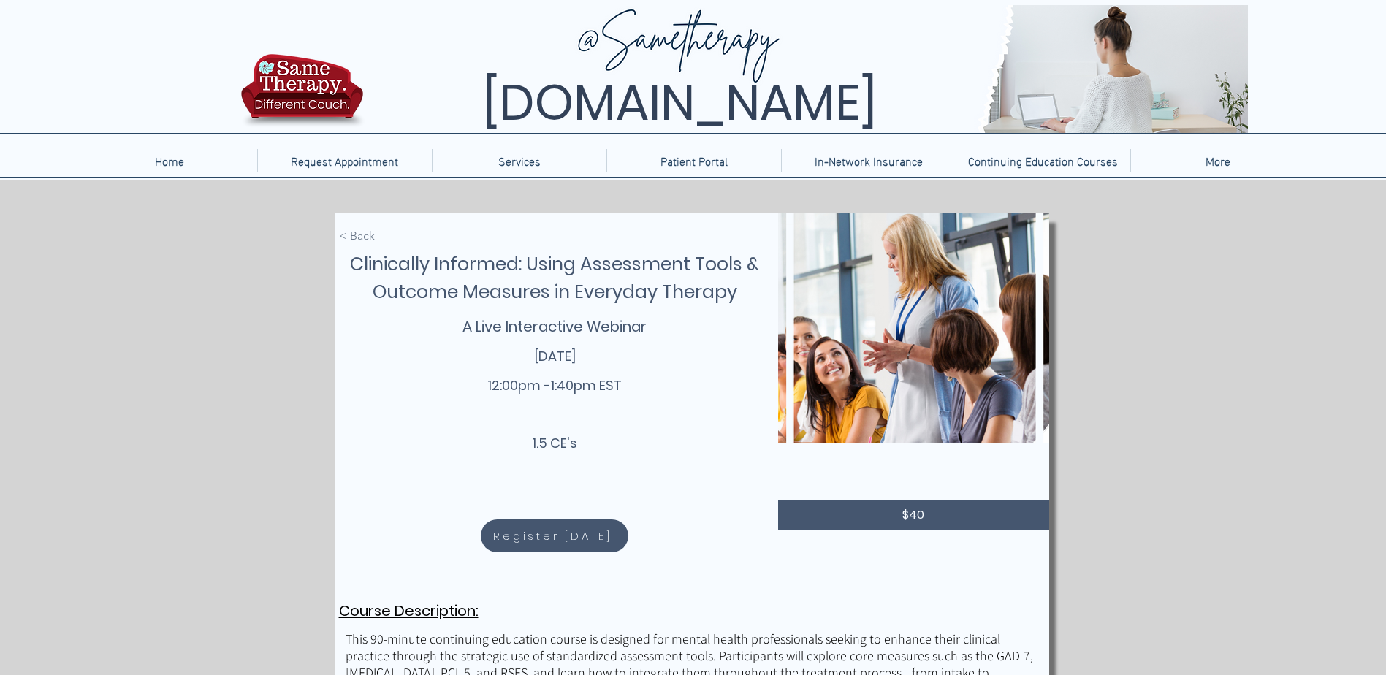
click at [365, 232] on span "< Back" at bounding box center [357, 236] width 36 height 16
click at [349, 235] on span "< Back" at bounding box center [357, 236] width 36 height 16
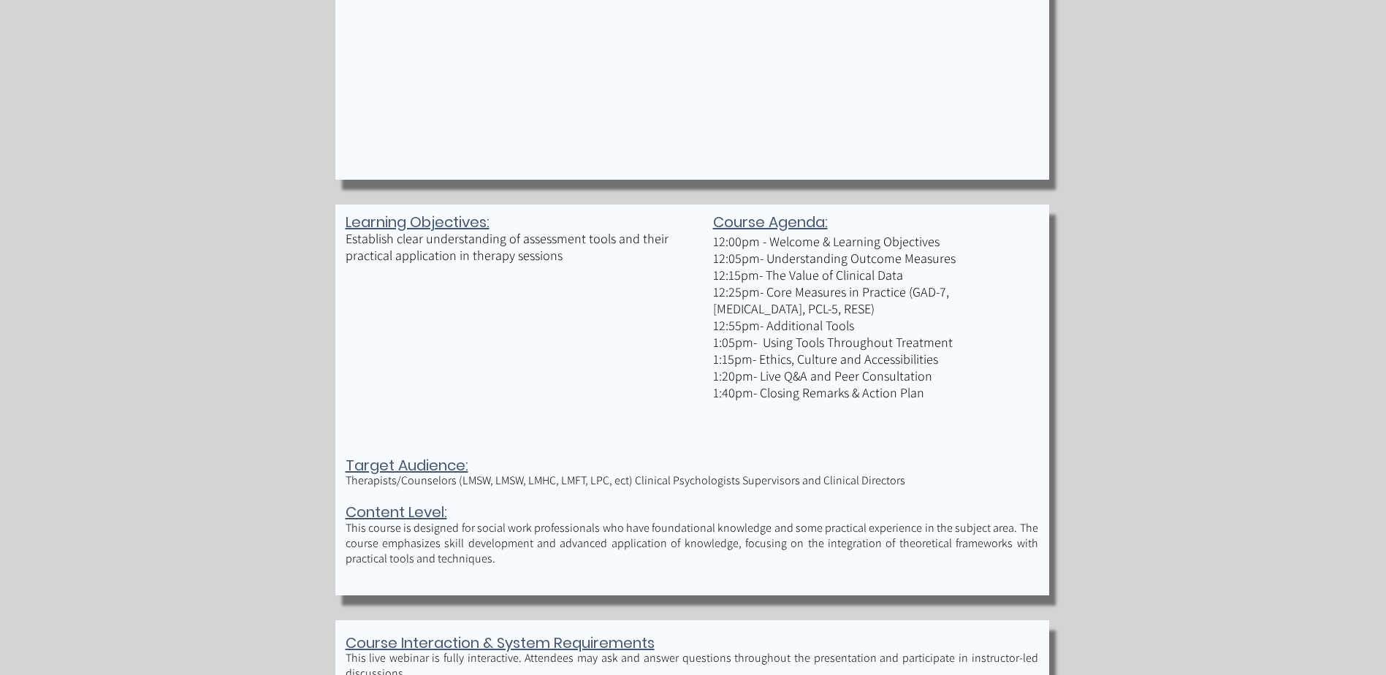
scroll to position [1169, 0]
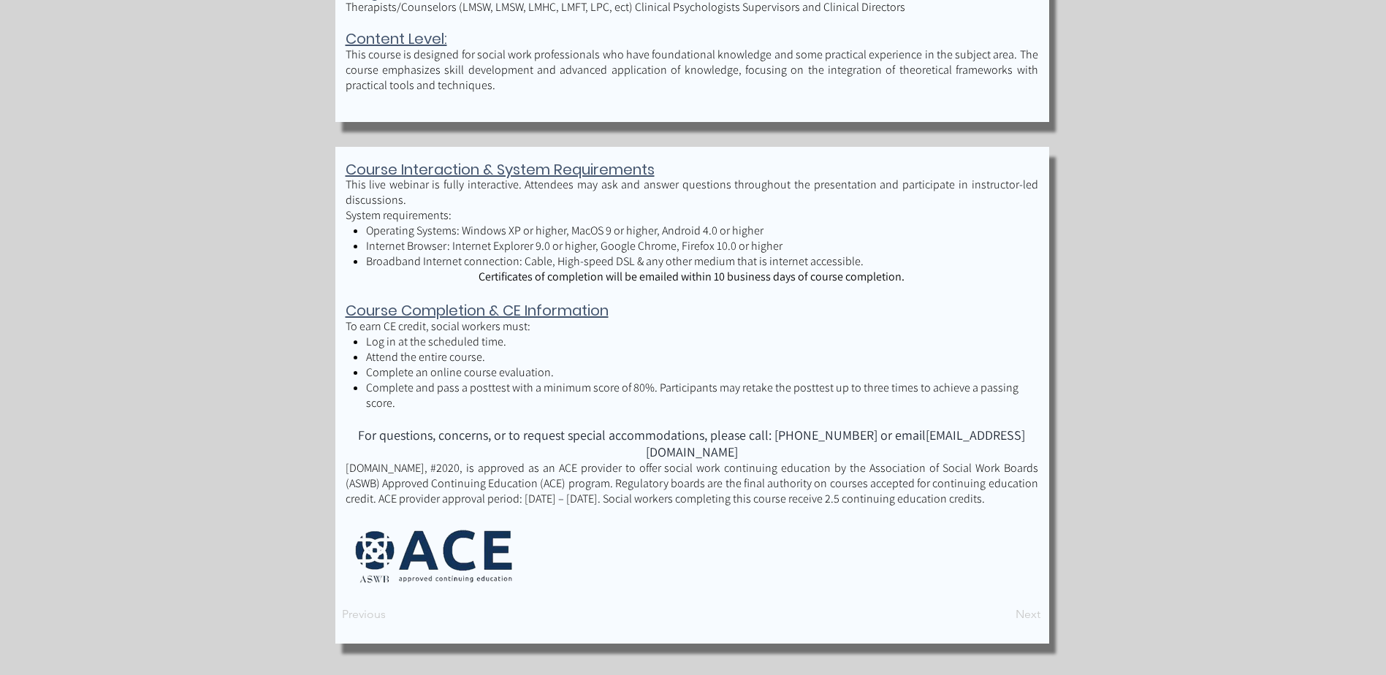
scroll to position [1587, 0]
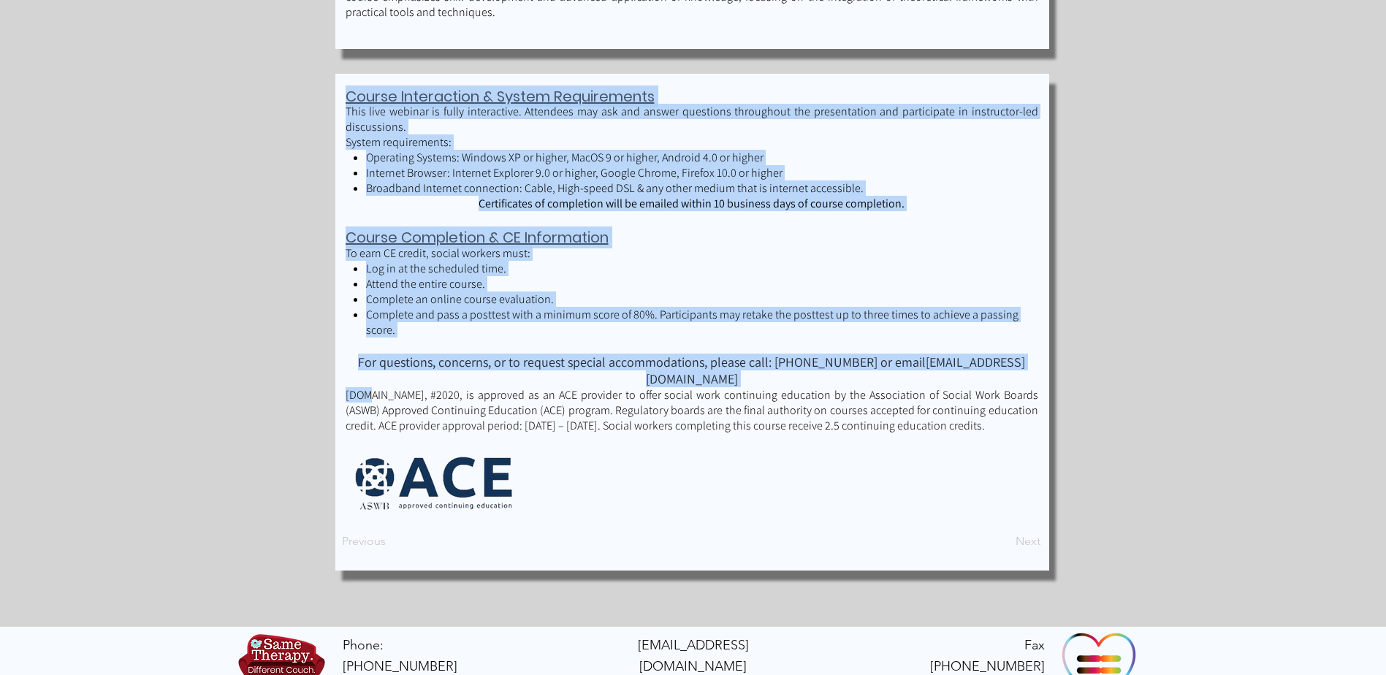
drag, startPoint x: 363, startPoint y: 357, endPoint x: 889, endPoint y: 409, distance: 528.8
click at [889, 409] on div "Course Interaction & System Requirements This live webinar is fully interactive…" at bounding box center [692, 322] width 714 height 497
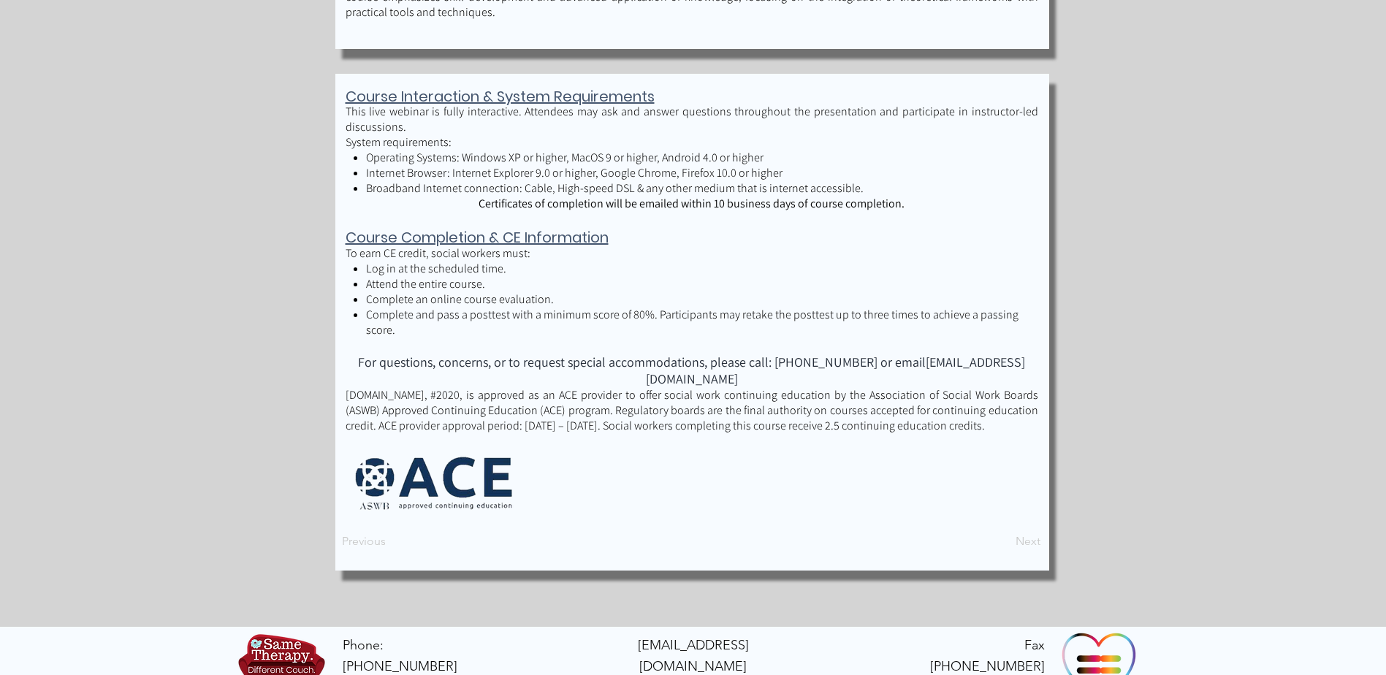
drag, startPoint x: 889, startPoint y: 409, endPoint x: 898, endPoint y: 400, distance: 12.4
click at [901, 400] on p "[DOMAIN_NAME], #2020, is approved as an ACE provider to offer social work conti…" at bounding box center [692, 410] width 693 height 46
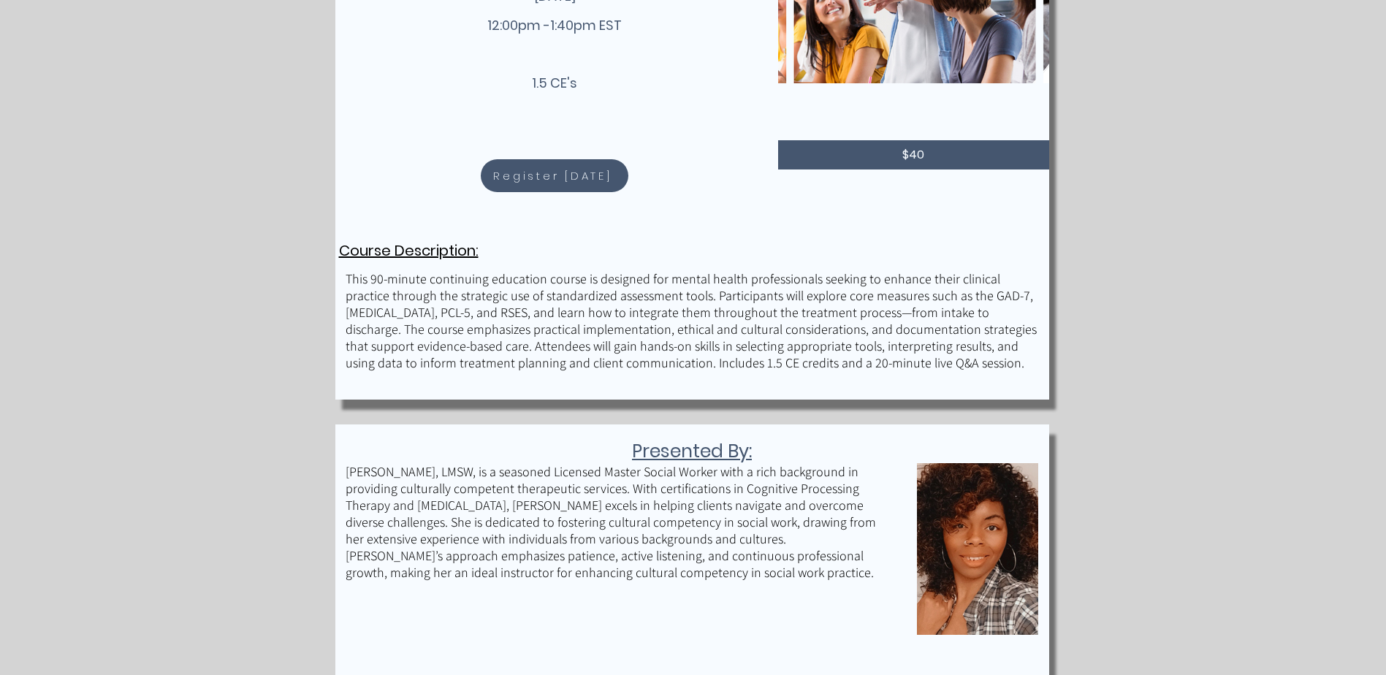
scroll to position [0, 0]
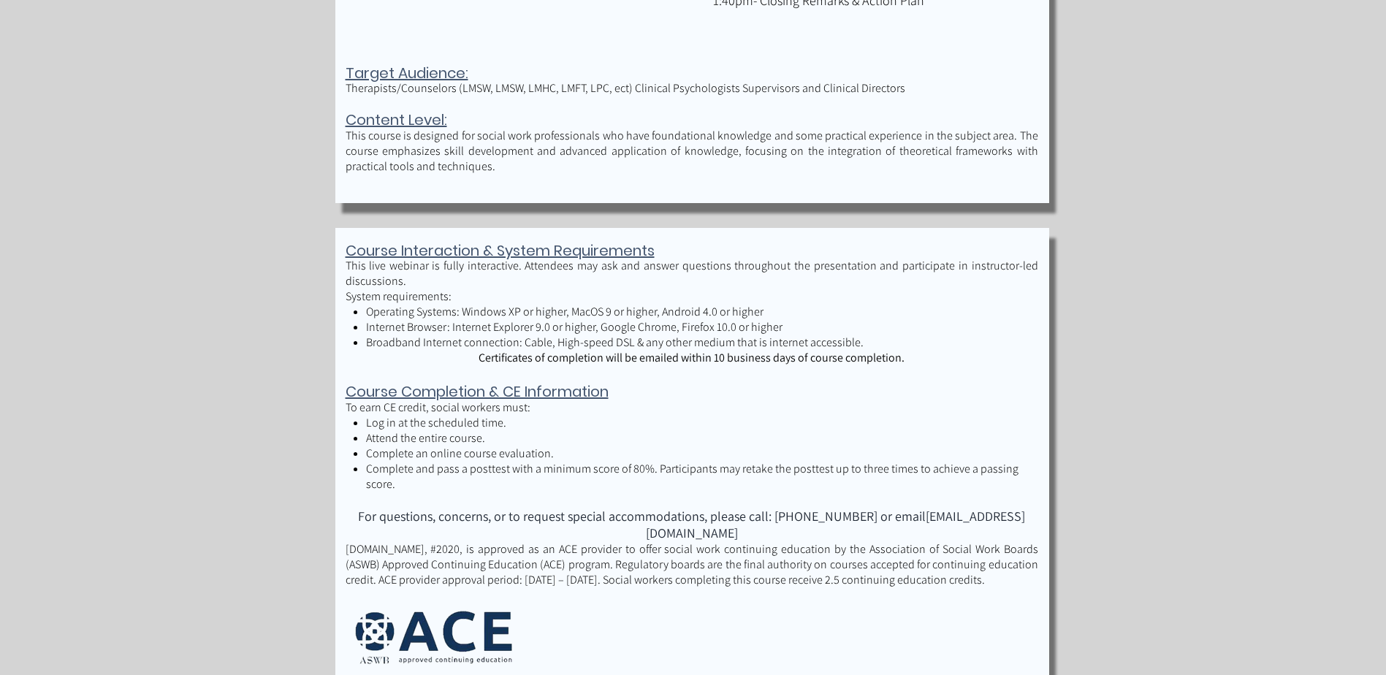
scroll to position [1462, 0]
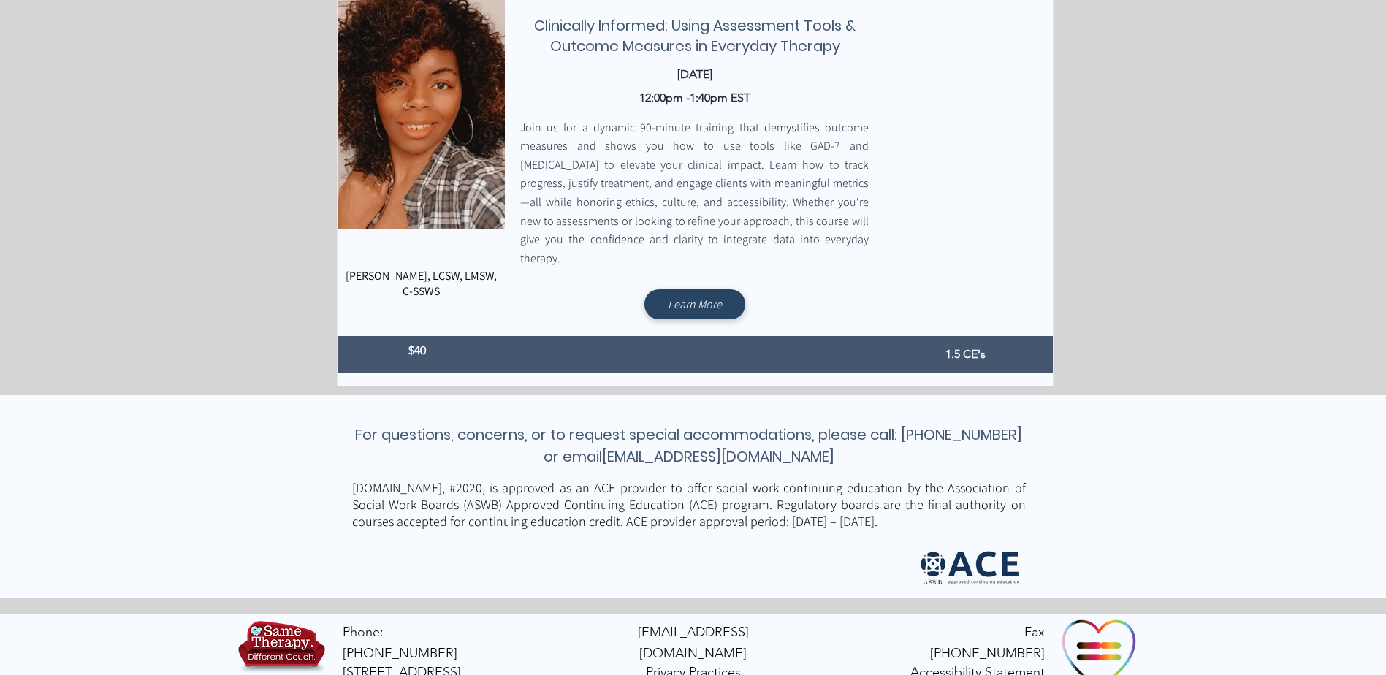
scroll to position [1062, 0]
click at [875, 498] on p "[DOMAIN_NAME], #2020, is approved as an ACE provider to offer social work conti…" at bounding box center [689, 504] width 674 height 50
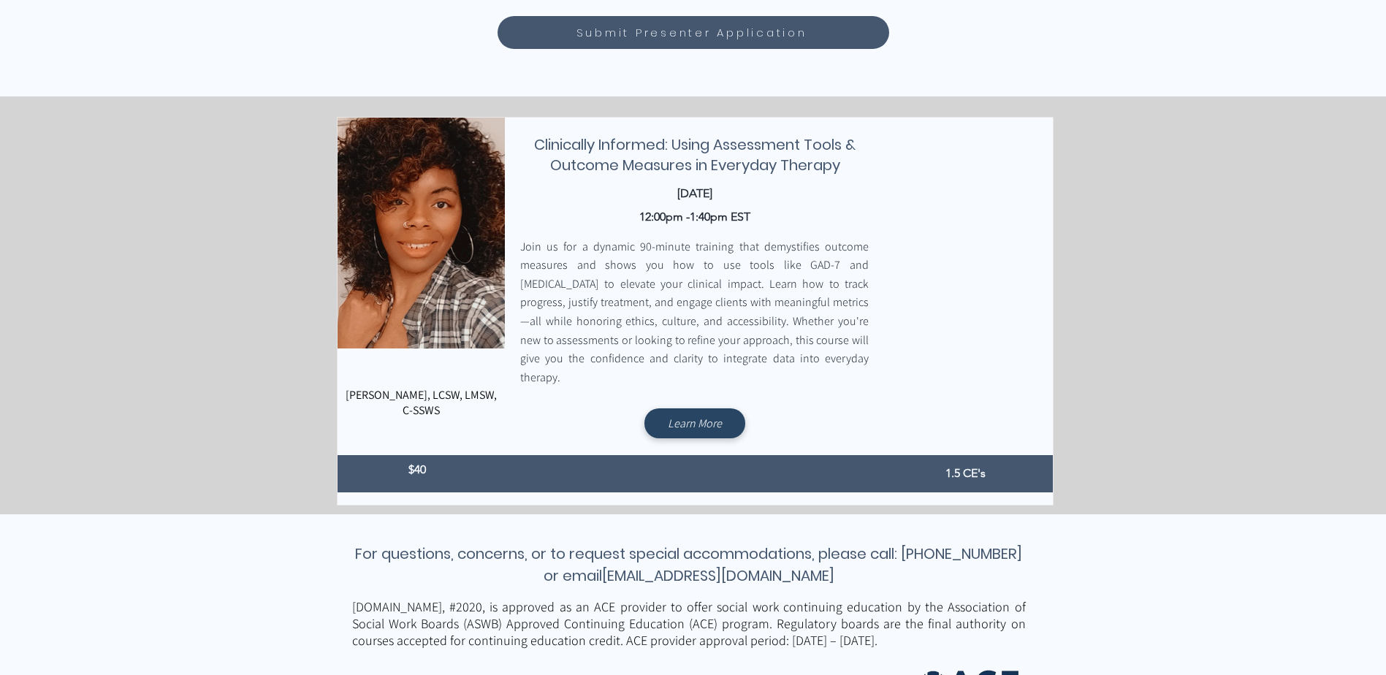
scroll to position [916, 0]
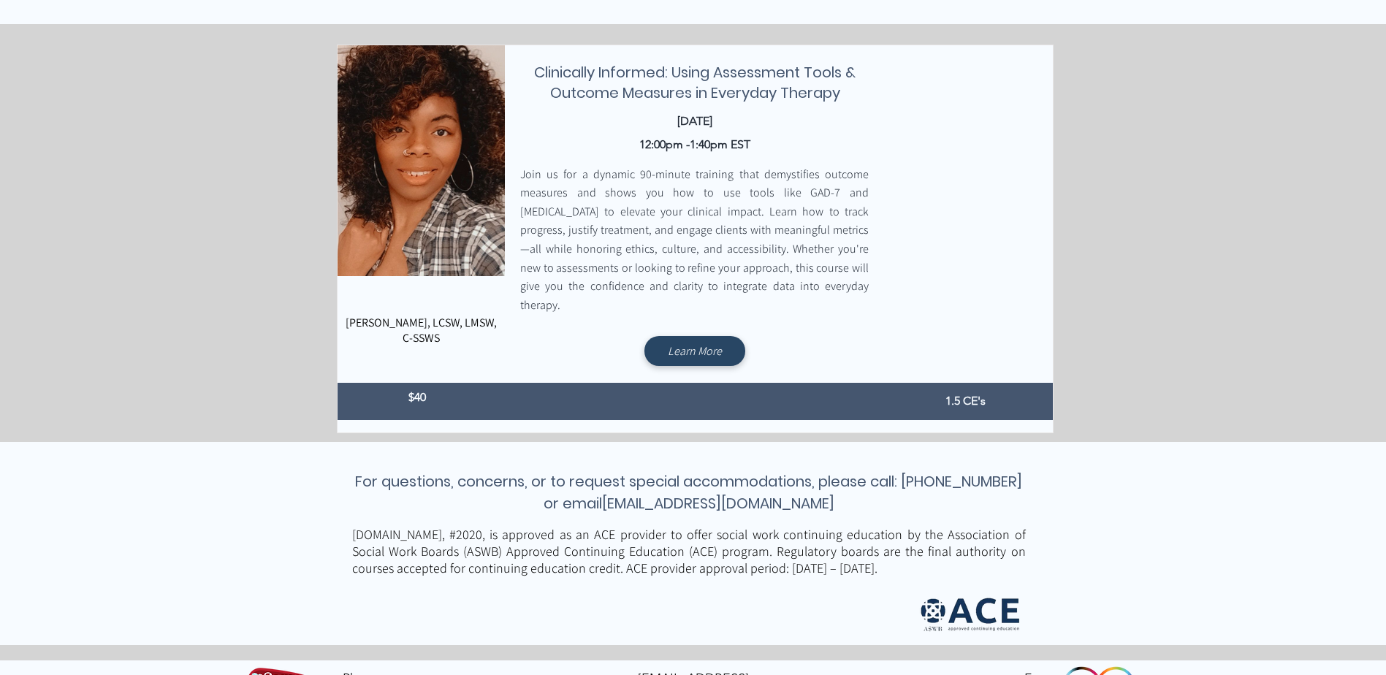
scroll to position [1062, 0]
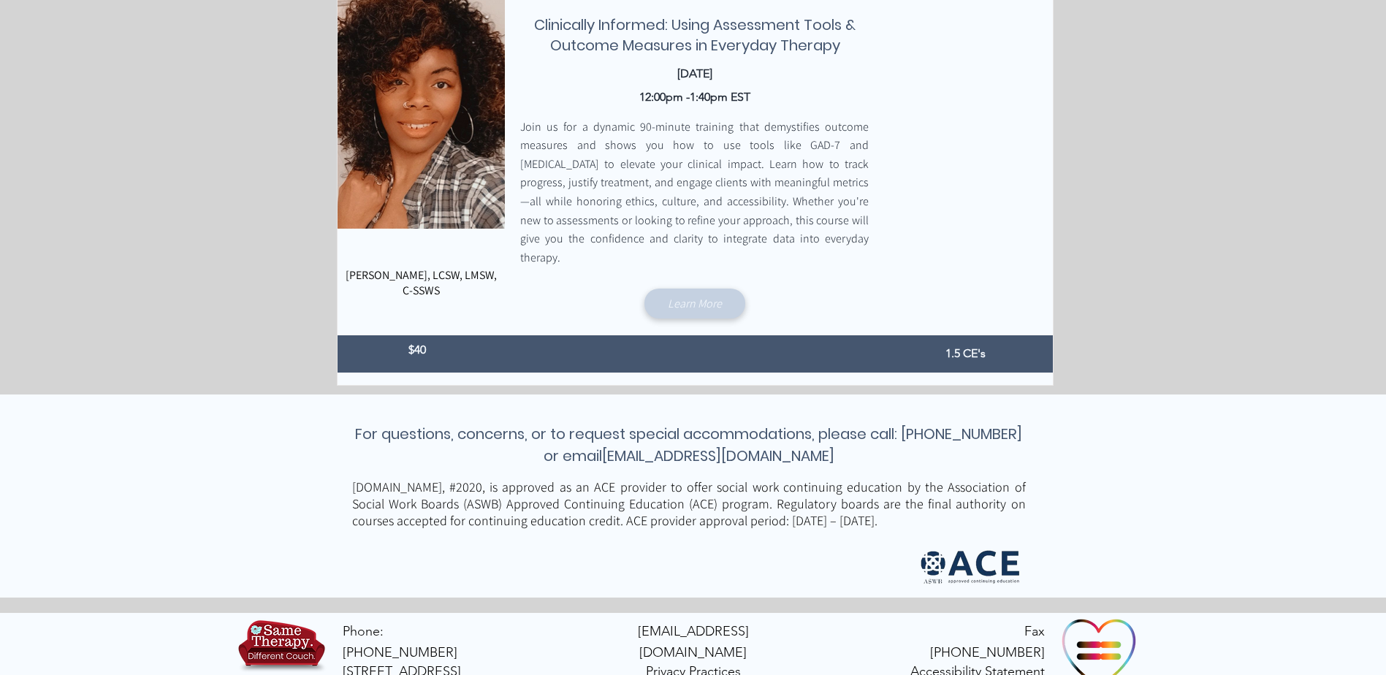
click at [680, 296] on span "Learn More" at bounding box center [695, 303] width 54 height 15
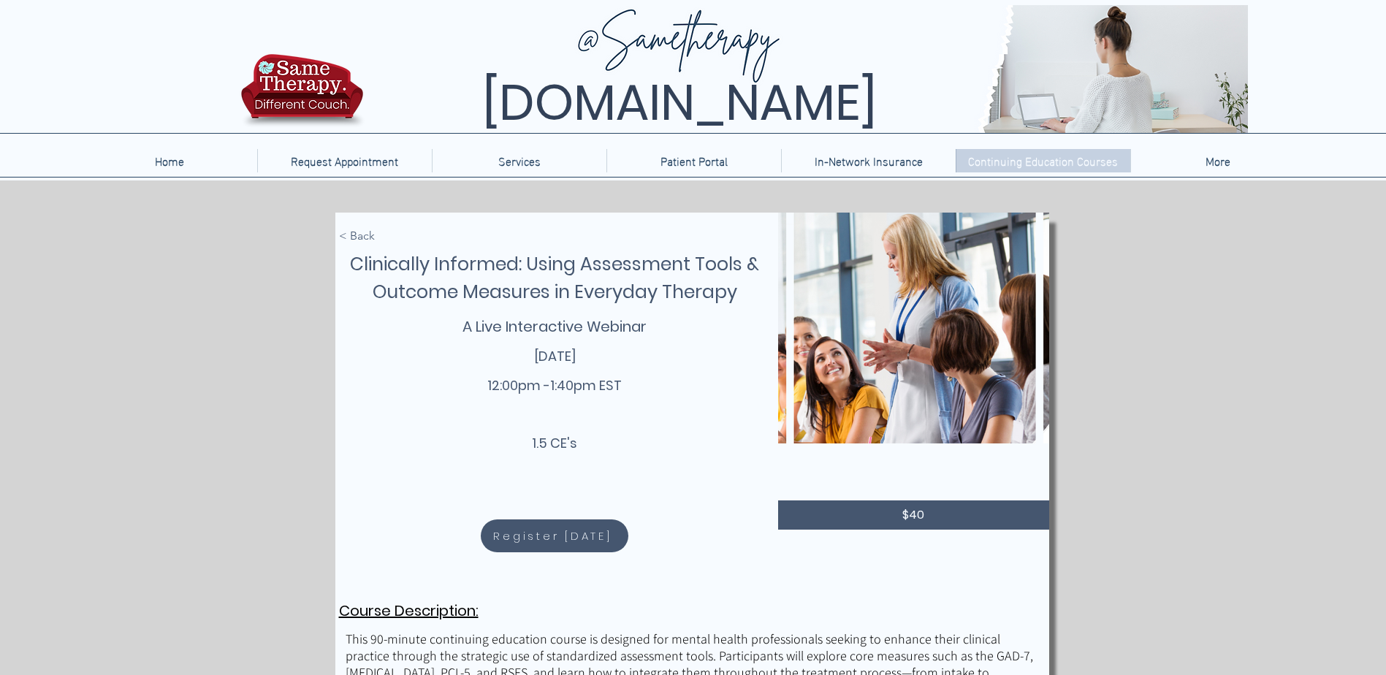
click at [992, 161] on p "Continuing Education Courses" at bounding box center [1043, 160] width 164 height 23
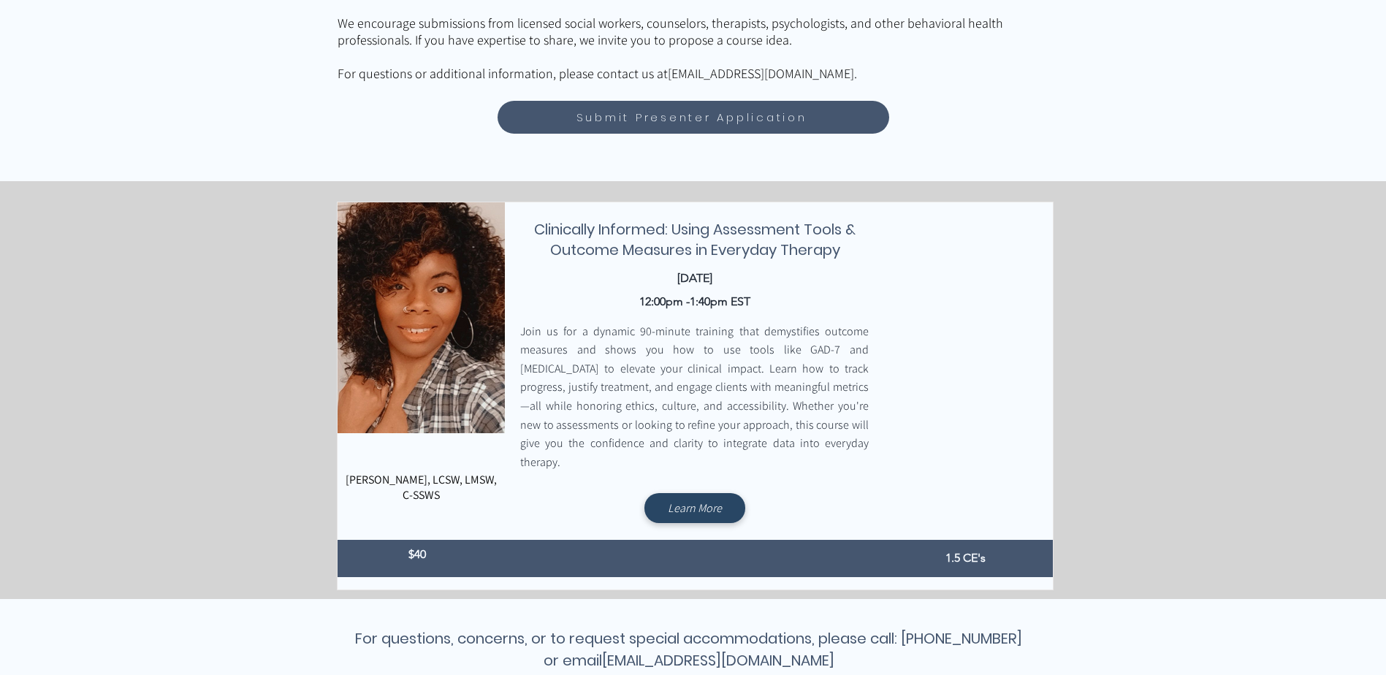
scroll to position [877, 0]
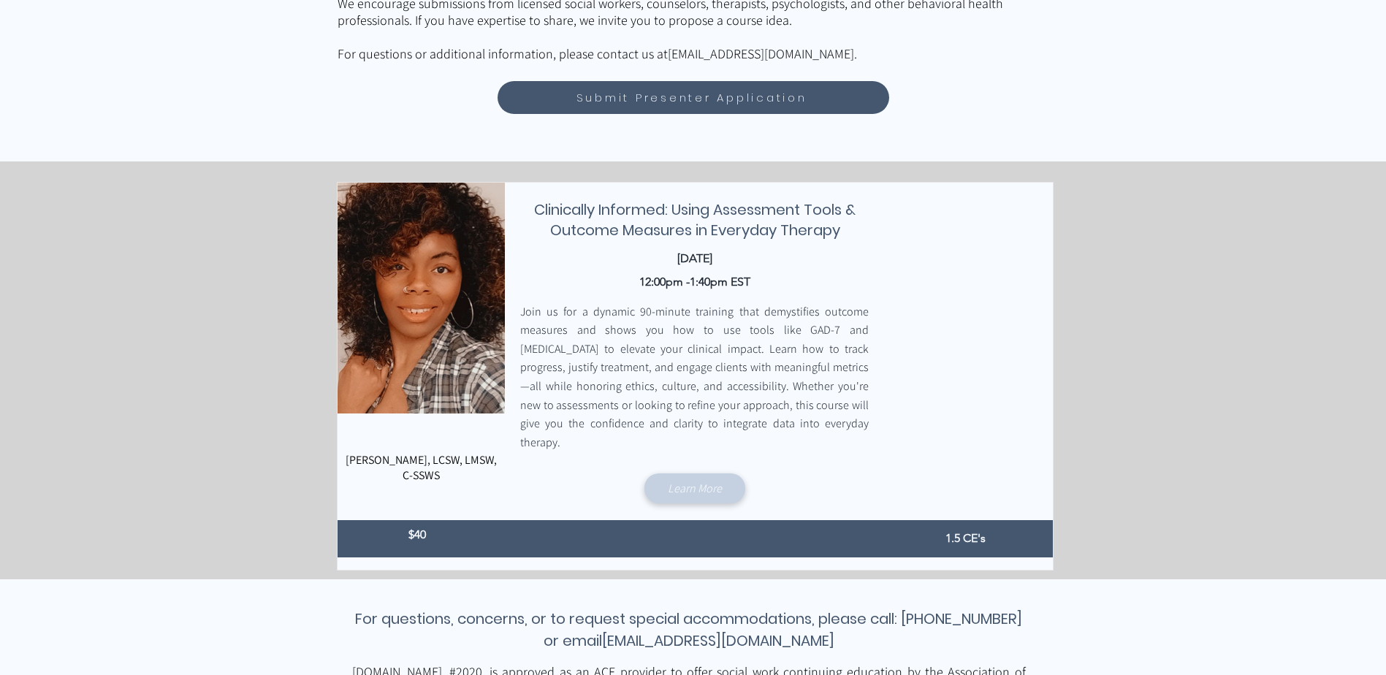
click at [697, 474] on link "Learn More" at bounding box center [695, 489] width 101 height 30
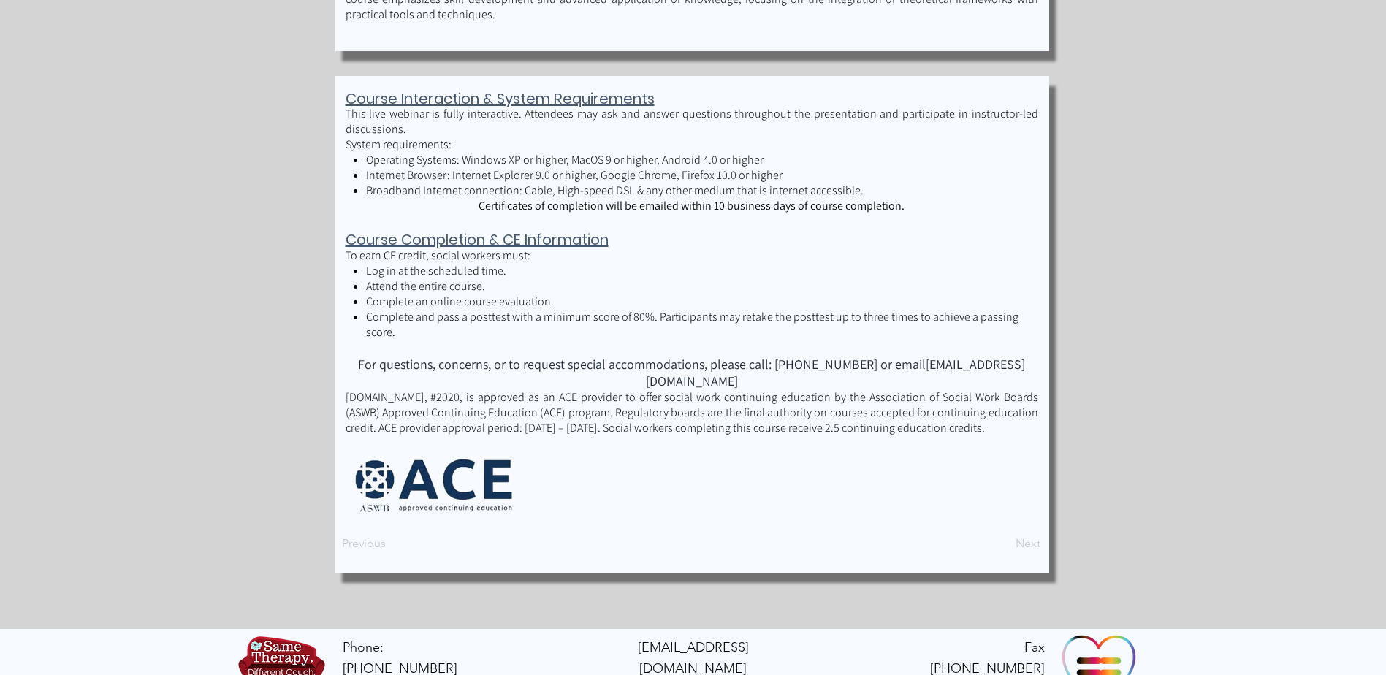
scroll to position [1587, 0]
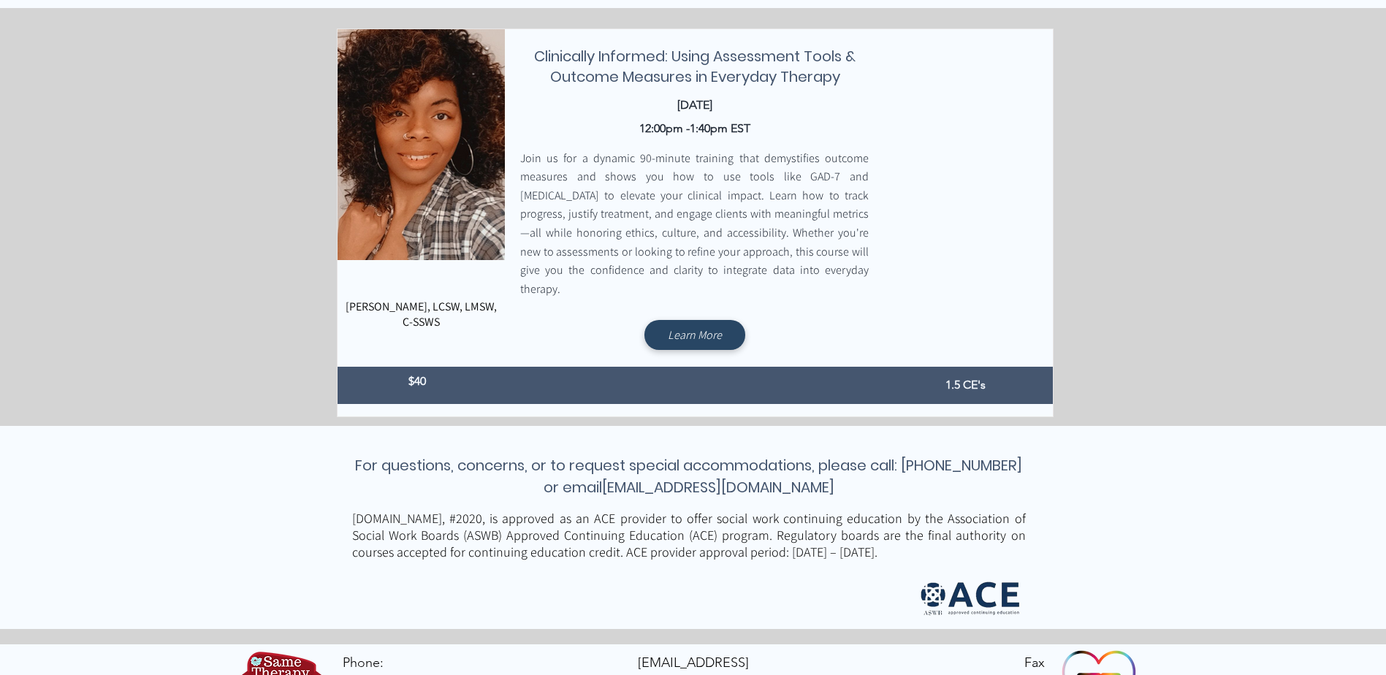
scroll to position [1062, 0]
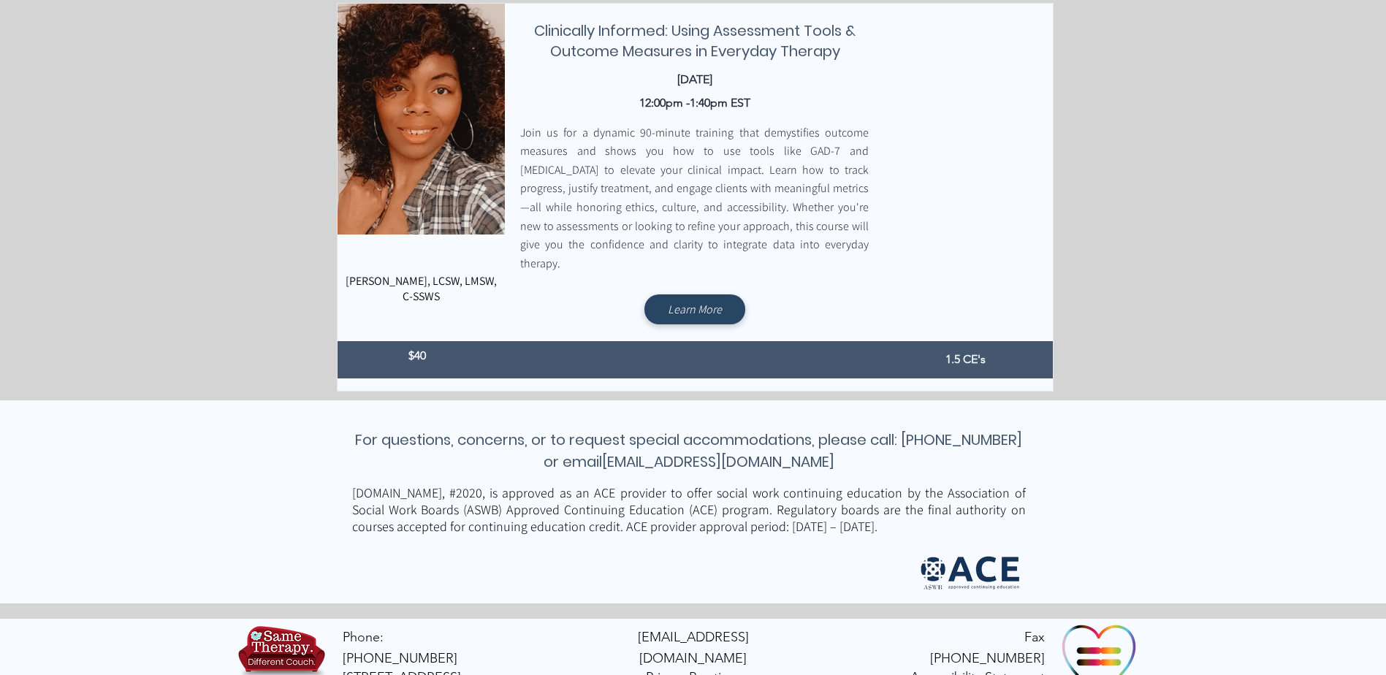
scroll to position [1062, 0]
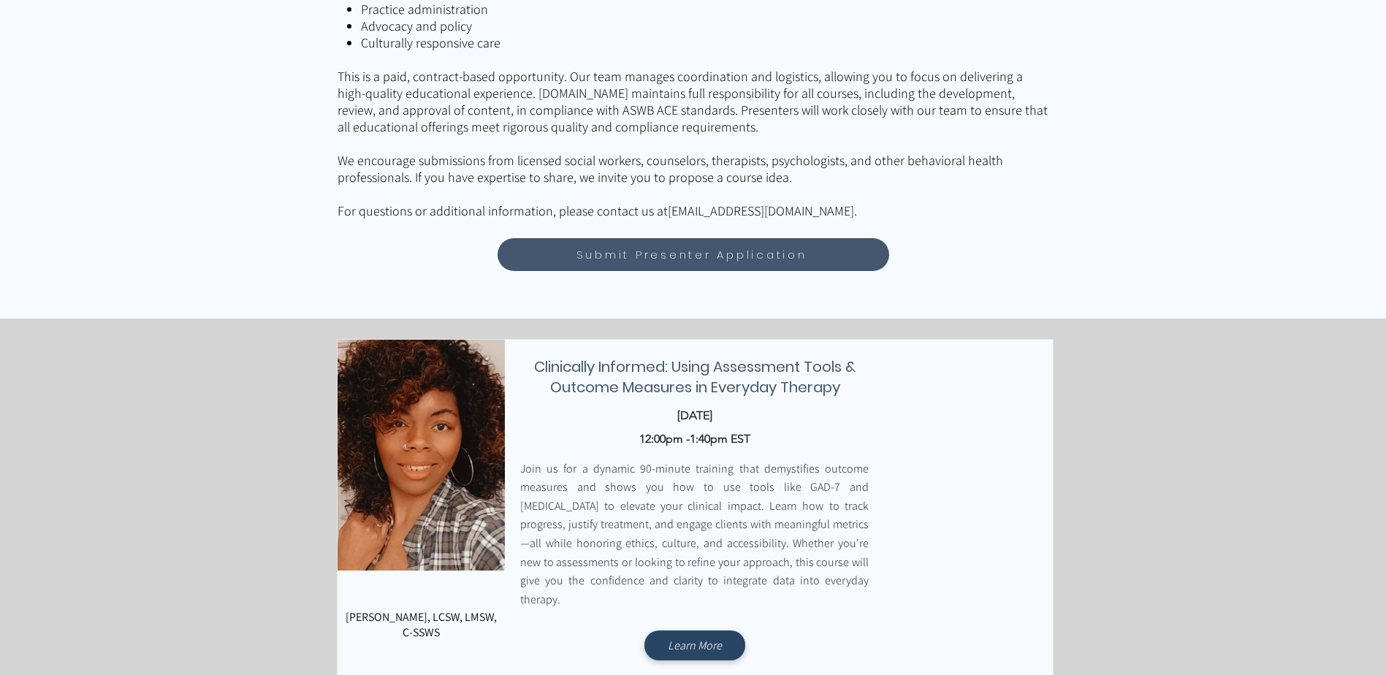
scroll to position [918, 0]
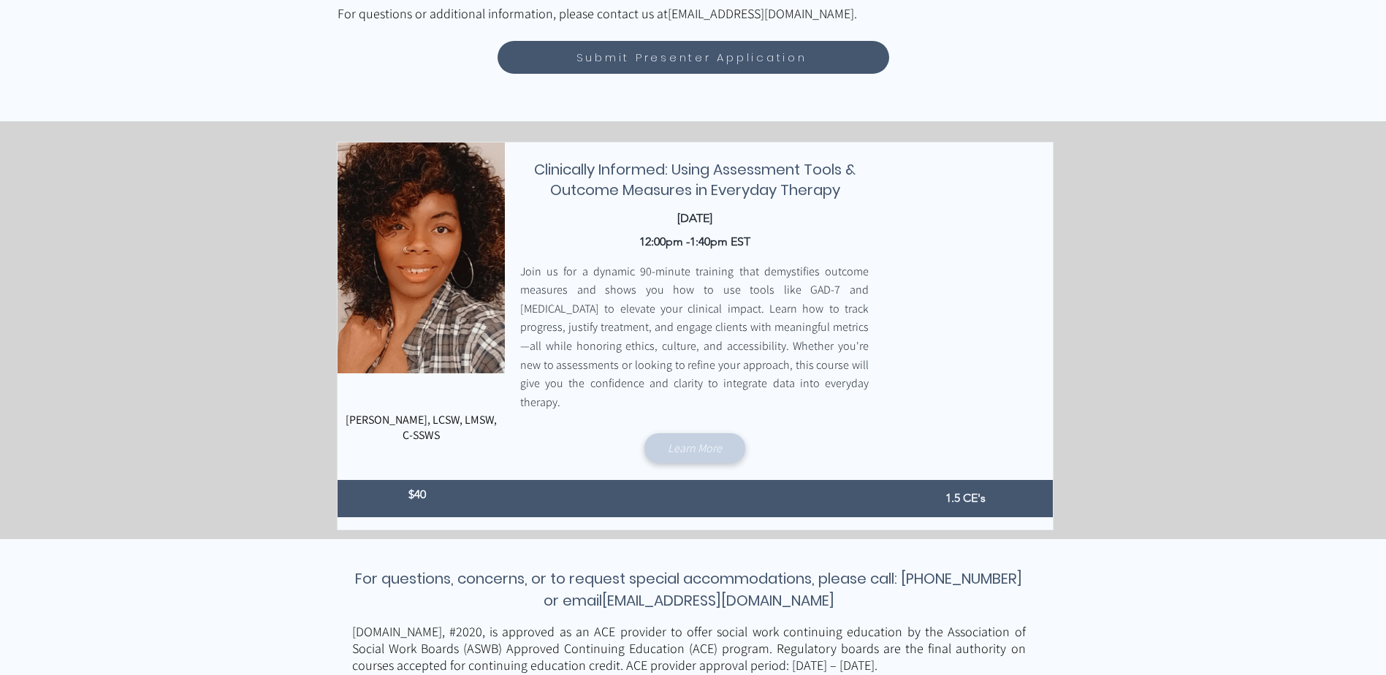
click at [685, 441] on span "Learn More" at bounding box center [695, 448] width 54 height 15
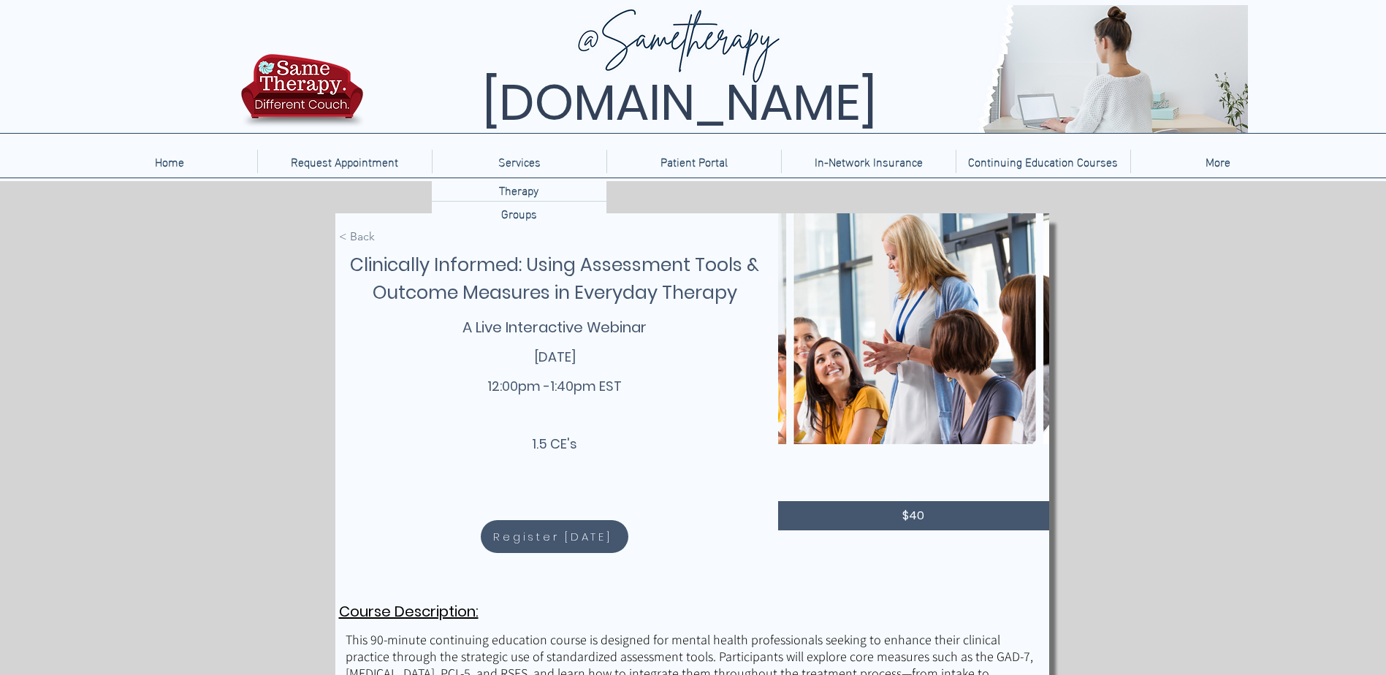
click at [365, 232] on span "< Back" at bounding box center [357, 237] width 36 height 16
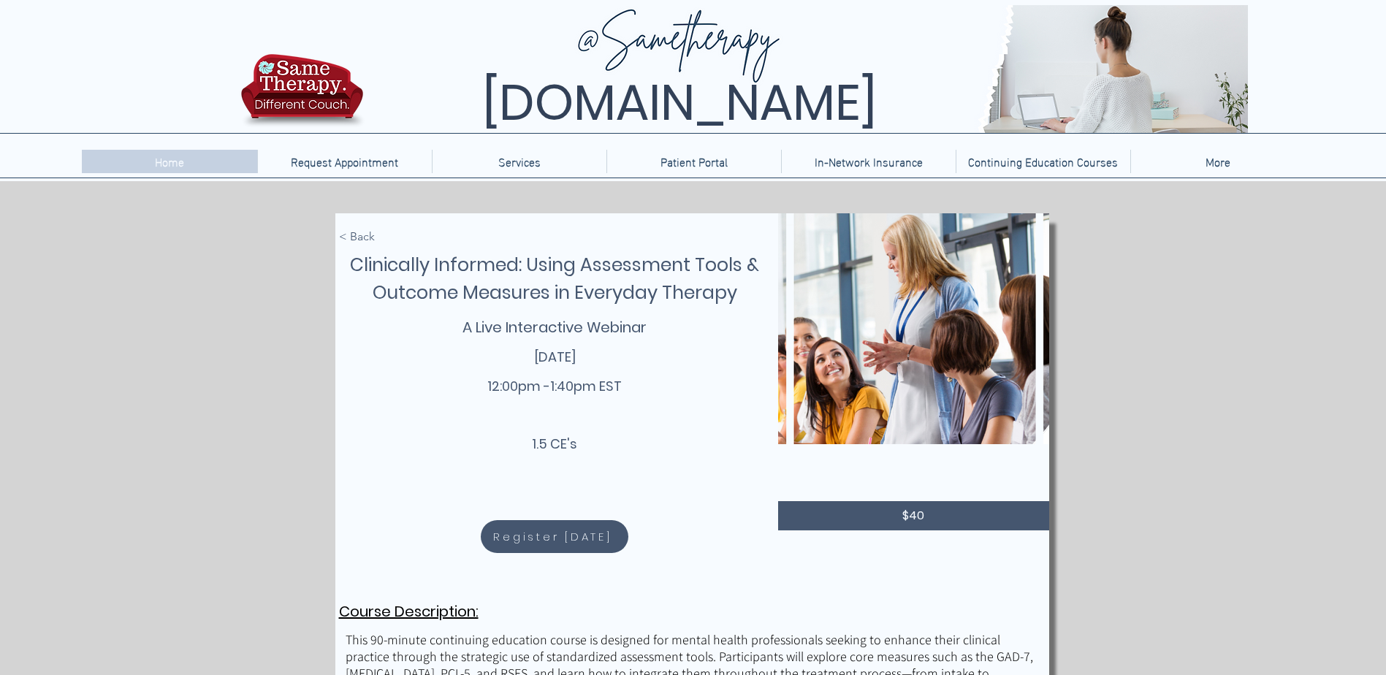
click at [165, 154] on p "Home" at bounding box center [170, 161] width 44 height 23
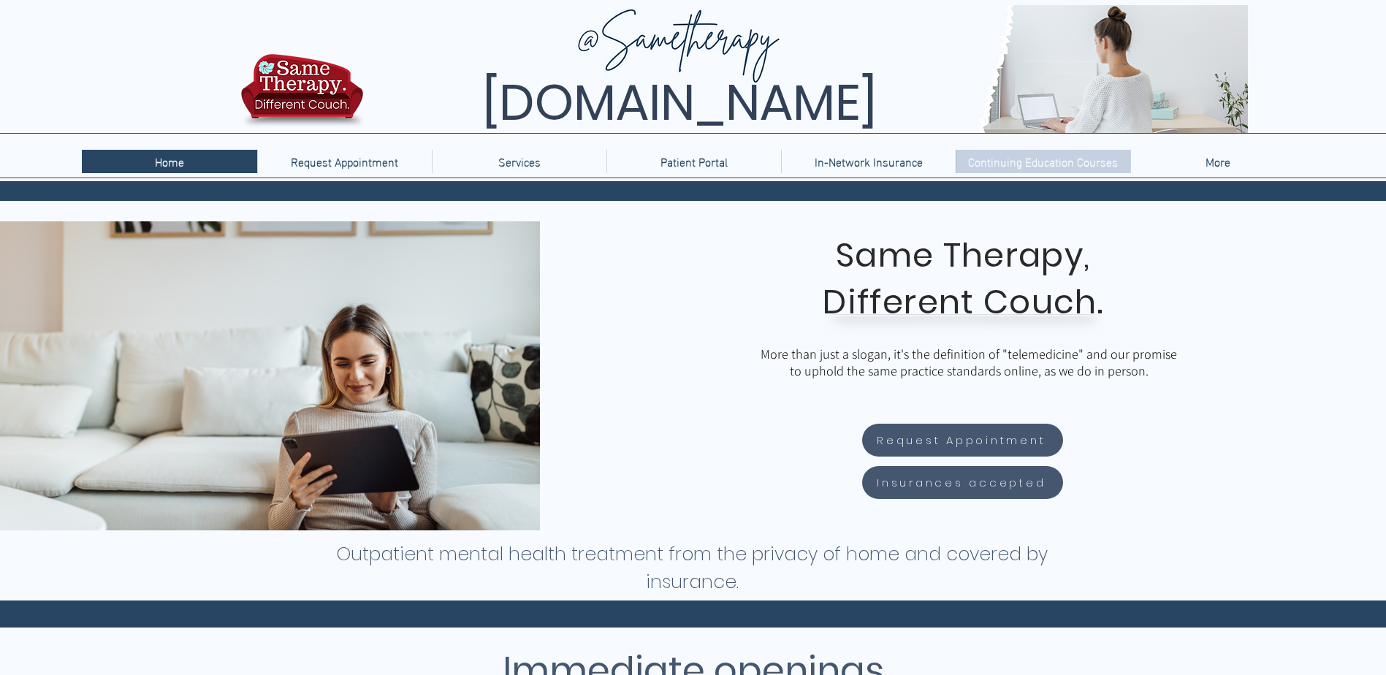
click at [1071, 165] on p "Continuing Education Courses" at bounding box center [1043, 161] width 164 height 23
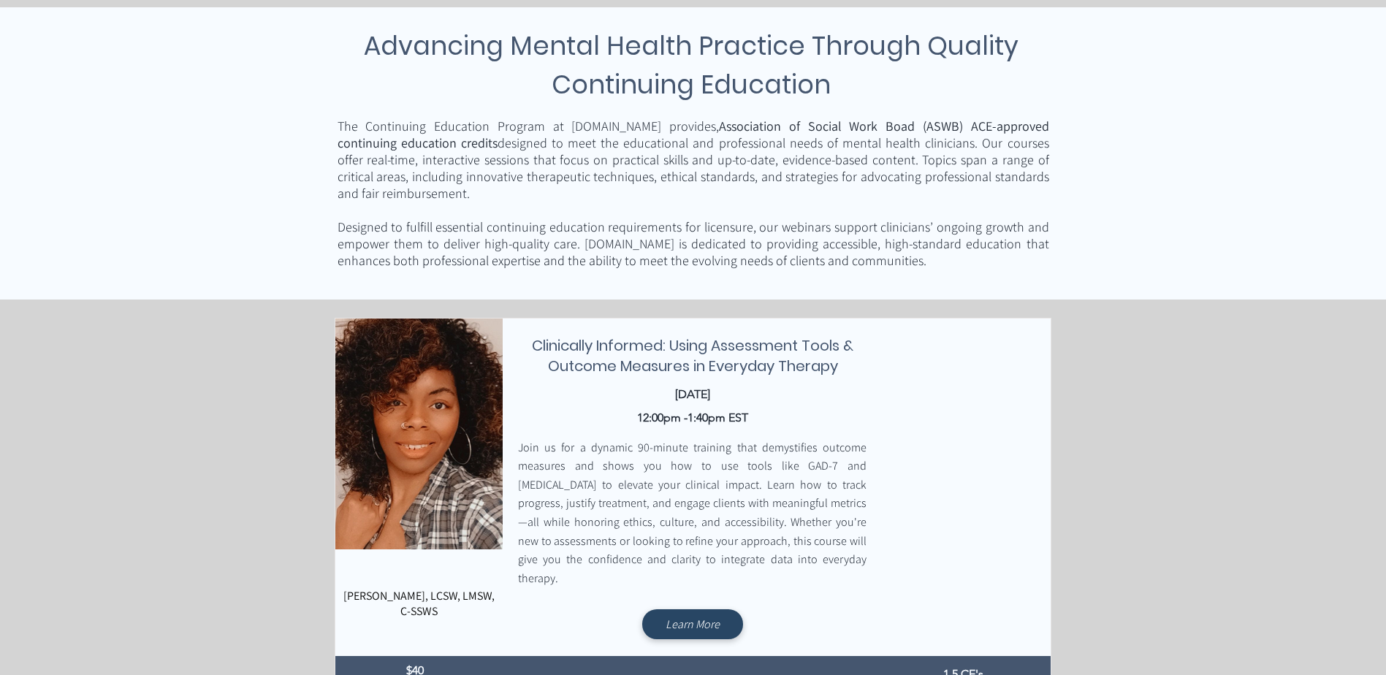
scroll to position [365, 0]
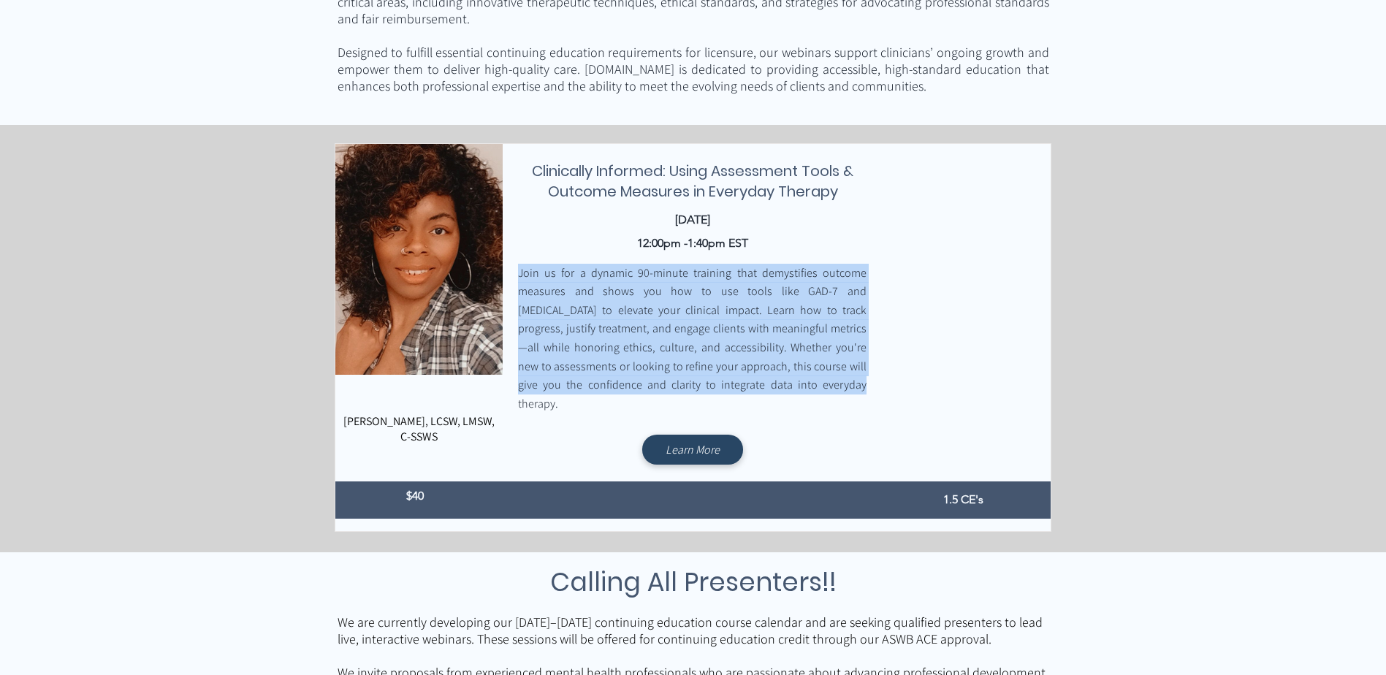
drag, startPoint x: 832, startPoint y: 389, endPoint x: 520, endPoint y: 272, distance: 332.6
click at [520, 272] on p "Join us for a dynamic 90-minute training that demystifies outcome measures and …" at bounding box center [692, 339] width 349 height 150
drag, startPoint x: 520, startPoint y: 272, endPoint x: 588, endPoint y: 288, distance: 69.8
copy span "Join us for a dynamic 90-minute training that demystifies outcome measures and …"
click at [612, 314] on span "Join us for a dynamic 90-minute training that demystifies outcome measures and …" at bounding box center [692, 338] width 349 height 146
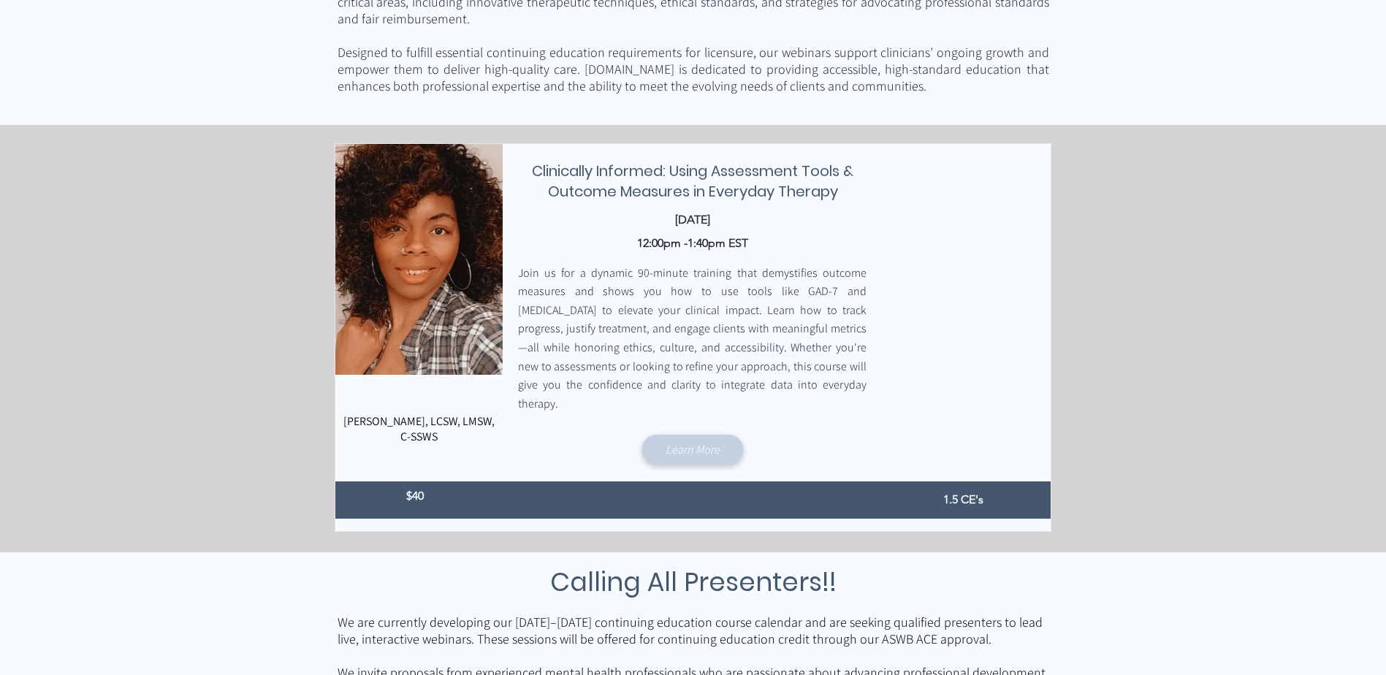
click at [684, 443] on link "Learn More" at bounding box center [692, 450] width 101 height 30
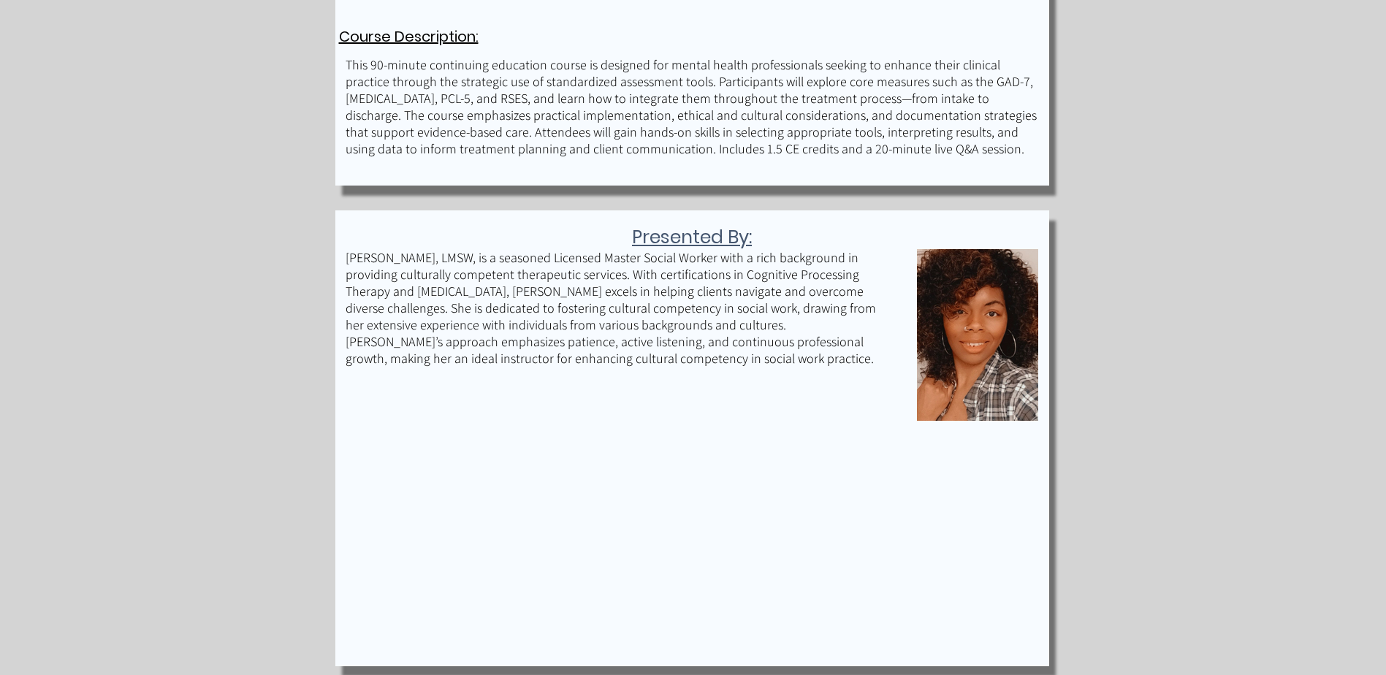
scroll to position [658, 0]
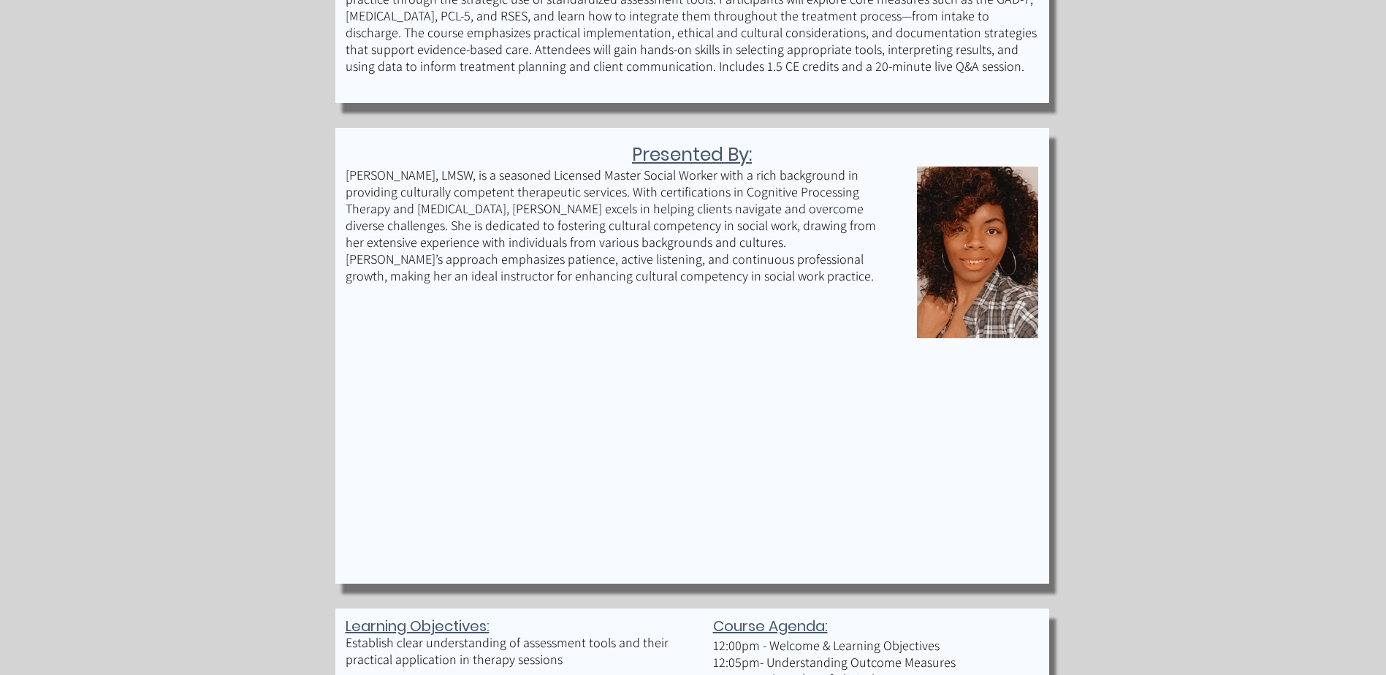
drag, startPoint x: 866, startPoint y: 280, endPoint x: 349, endPoint y: 176, distance: 527.0
click at [349, 176] on p "[PERSON_NAME], LMSW, is a seasoned Licensed Master Social Worker with a rich ba…" at bounding box center [614, 226] width 537 height 118
drag, startPoint x: 349, startPoint y: 176, endPoint x: 393, endPoint y: 200, distance: 49.7
copy p "[PERSON_NAME], LMSW, is a seasoned Licensed Master Social Worker with a rich ba…"
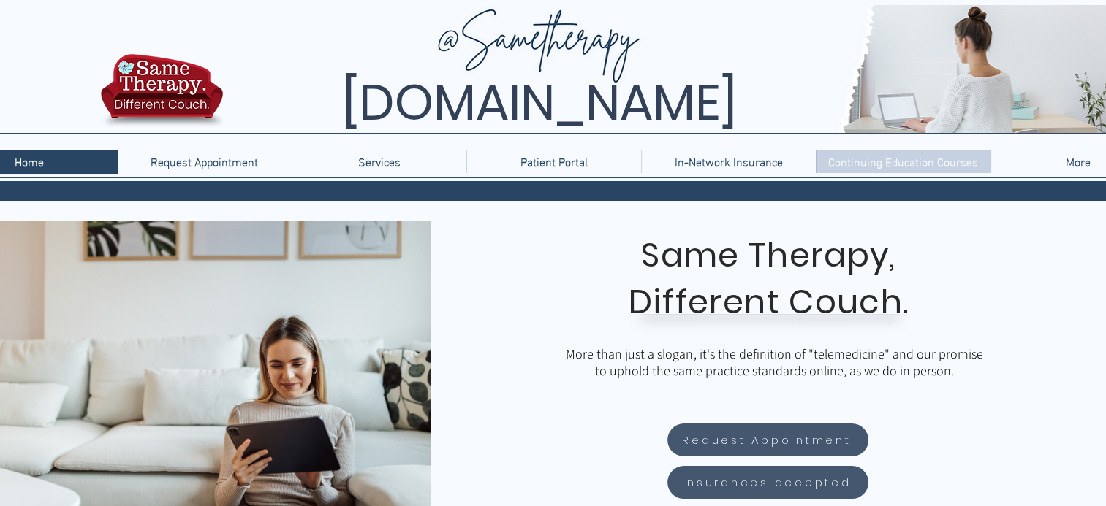
click at [908, 163] on p "Continuing Education Courses" at bounding box center [903, 161] width 164 height 23
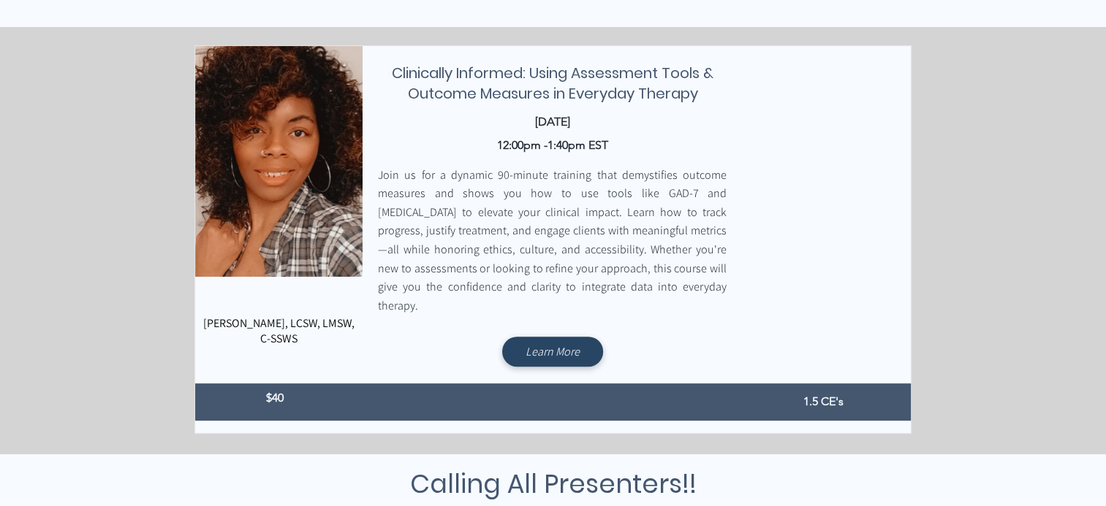
scroll to position [439, 0]
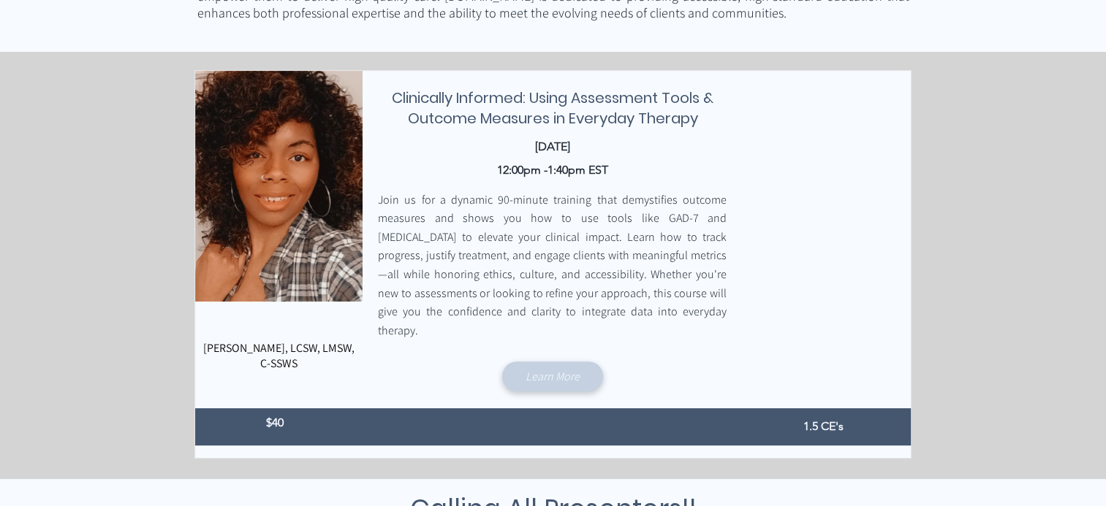
click at [546, 369] on span "Learn More" at bounding box center [552, 376] width 54 height 15
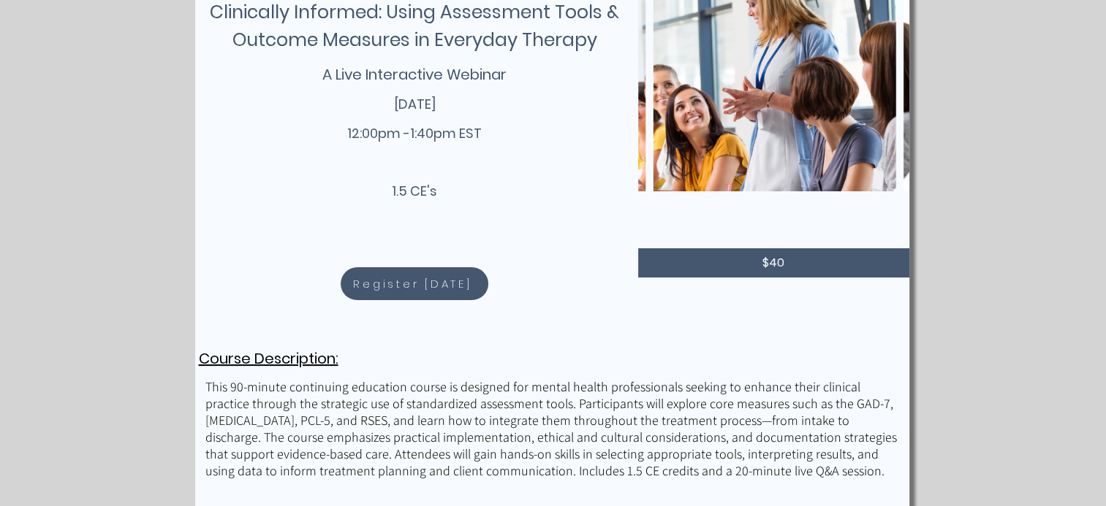
scroll to position [219, 0]
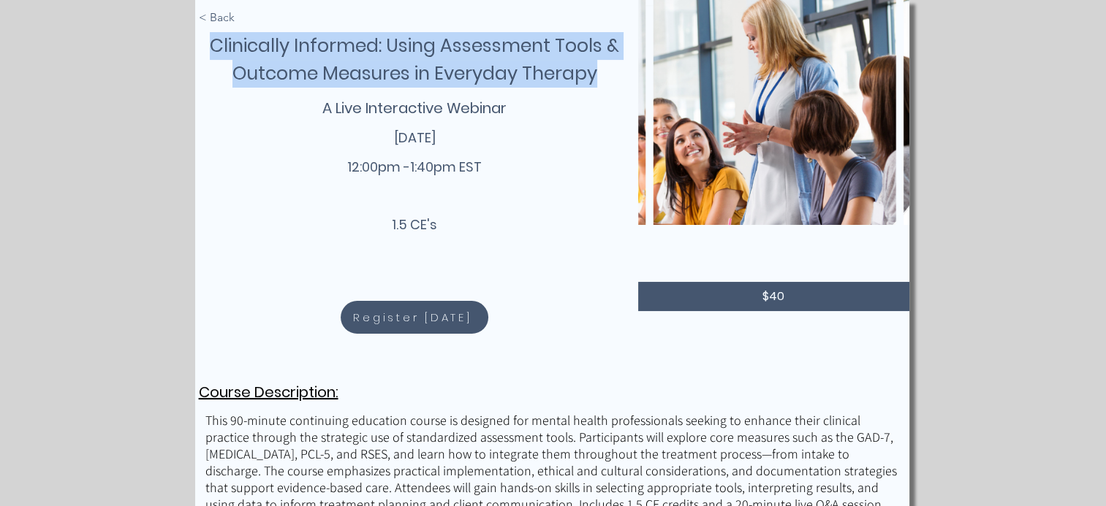
drag, startPoint x: 605, startPoint y: 73, endPoint x: 213, endPoint y: 52, distance: 393.0
click at [213, 52] on h4 "Clinically Informed: Using Assessment Tools & Outcome Measures in Everyday Ther…" at bounding box center [414, 60] width 419 height 56
